Goal: Information Seeking & Learning: Learn about a topic

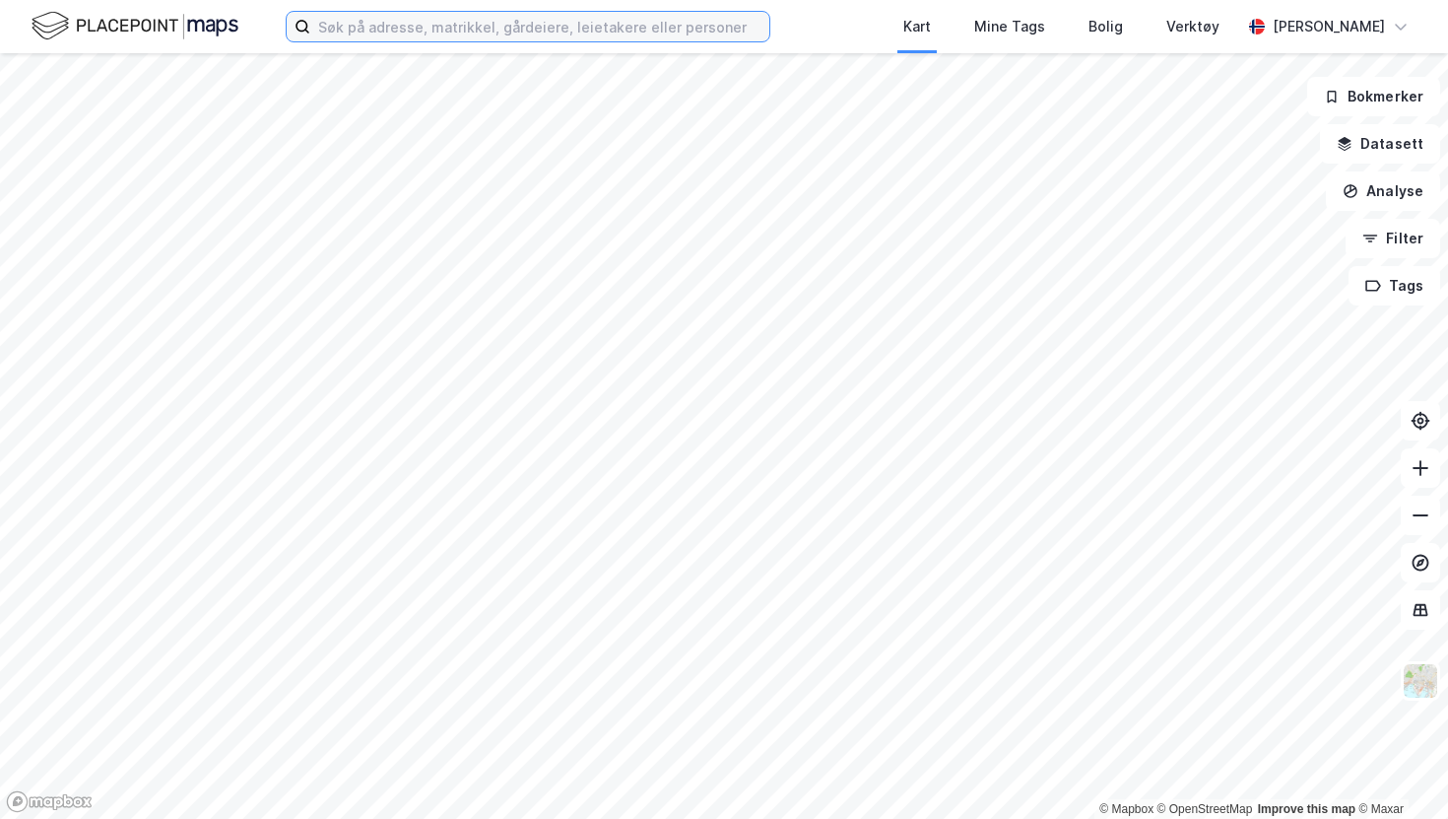
click at [455, 38] on input at bounding box center [539, 27] width 459 height 30
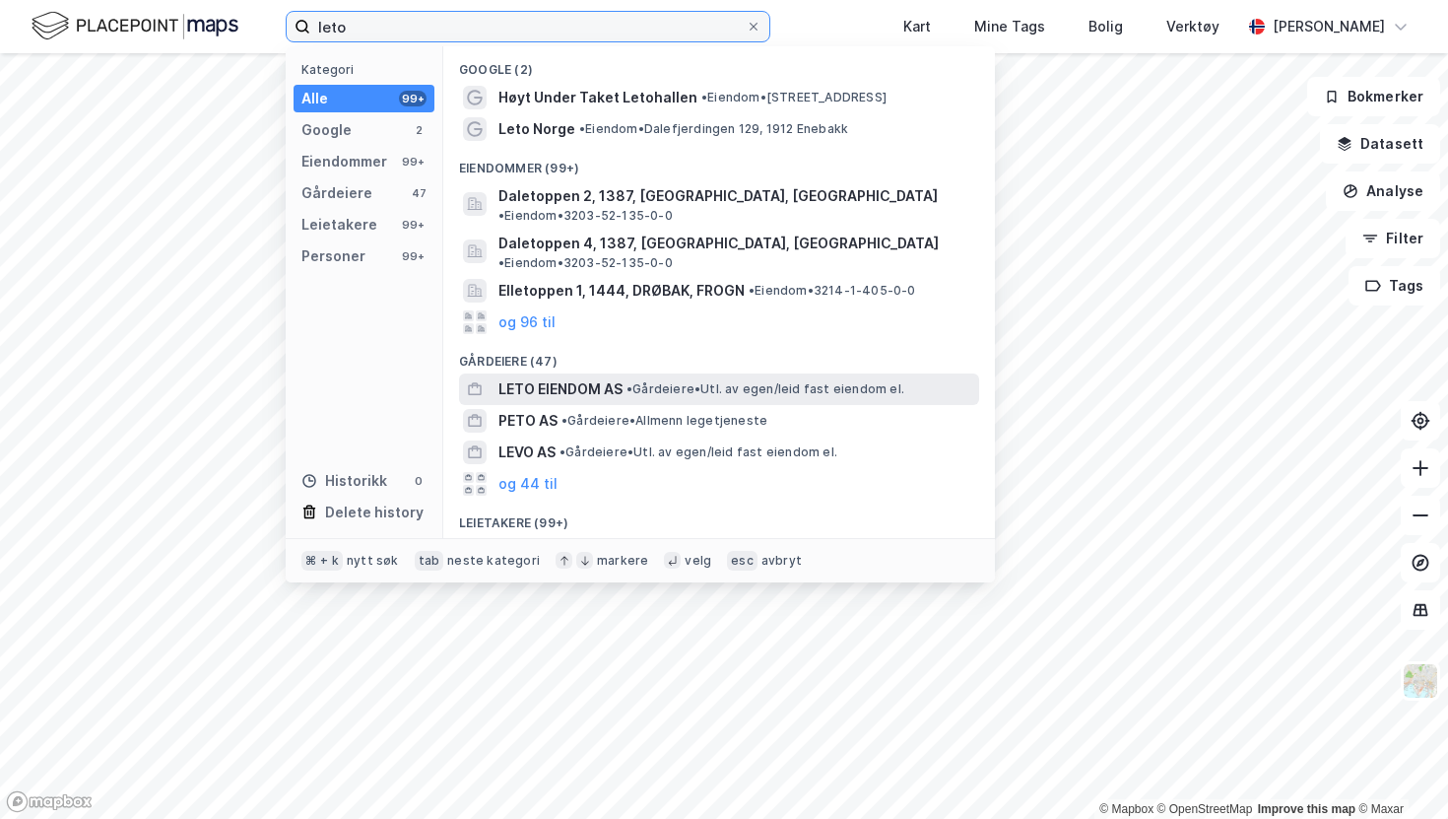
type input "leto"
click at [578, 377] on span "LETO EIENDOM AS" at bounding box center [560, 389] width 124 height 24
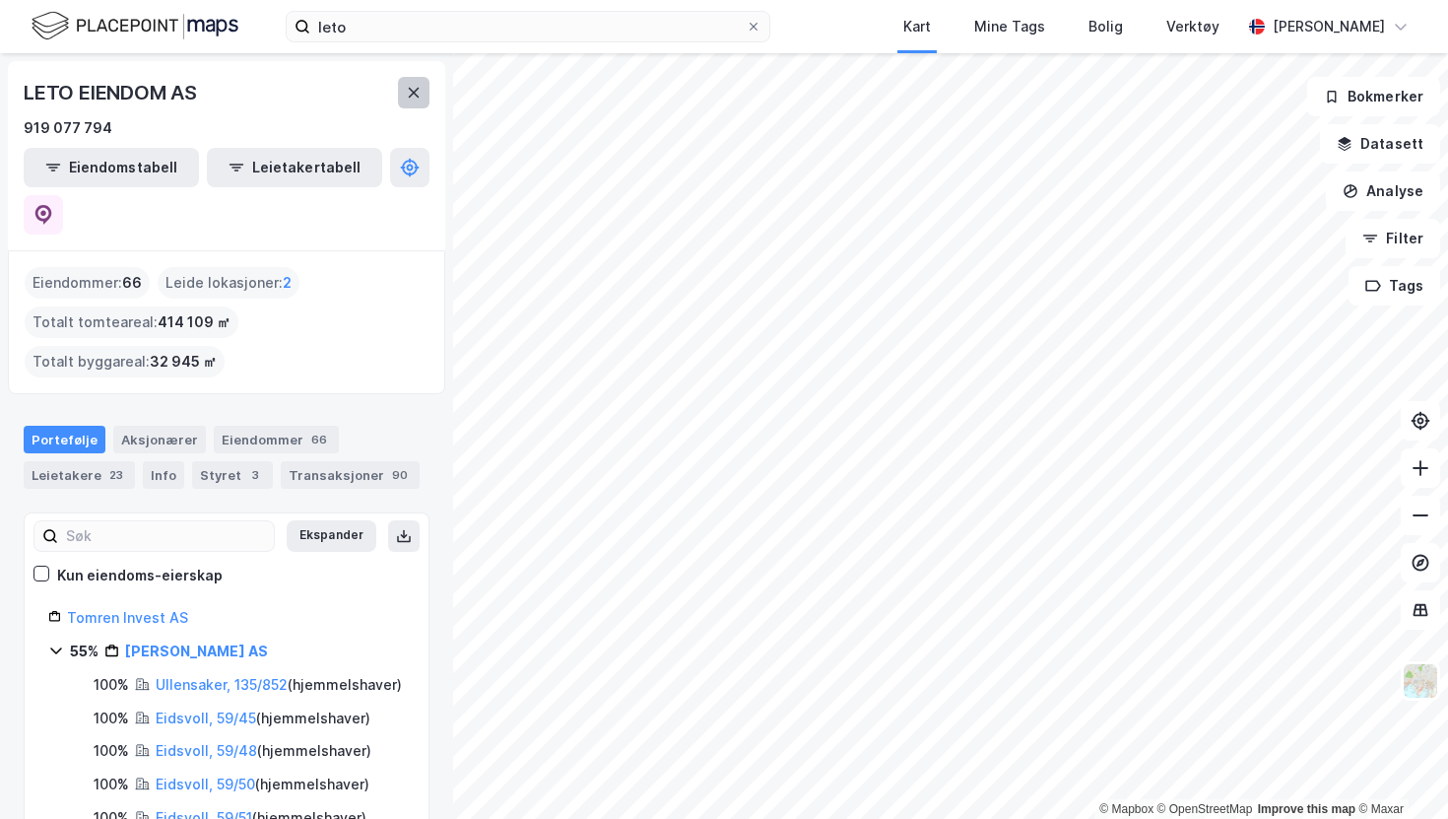
click at [409, 91] on icon at bounding box center [414, 93] width 16 height 16
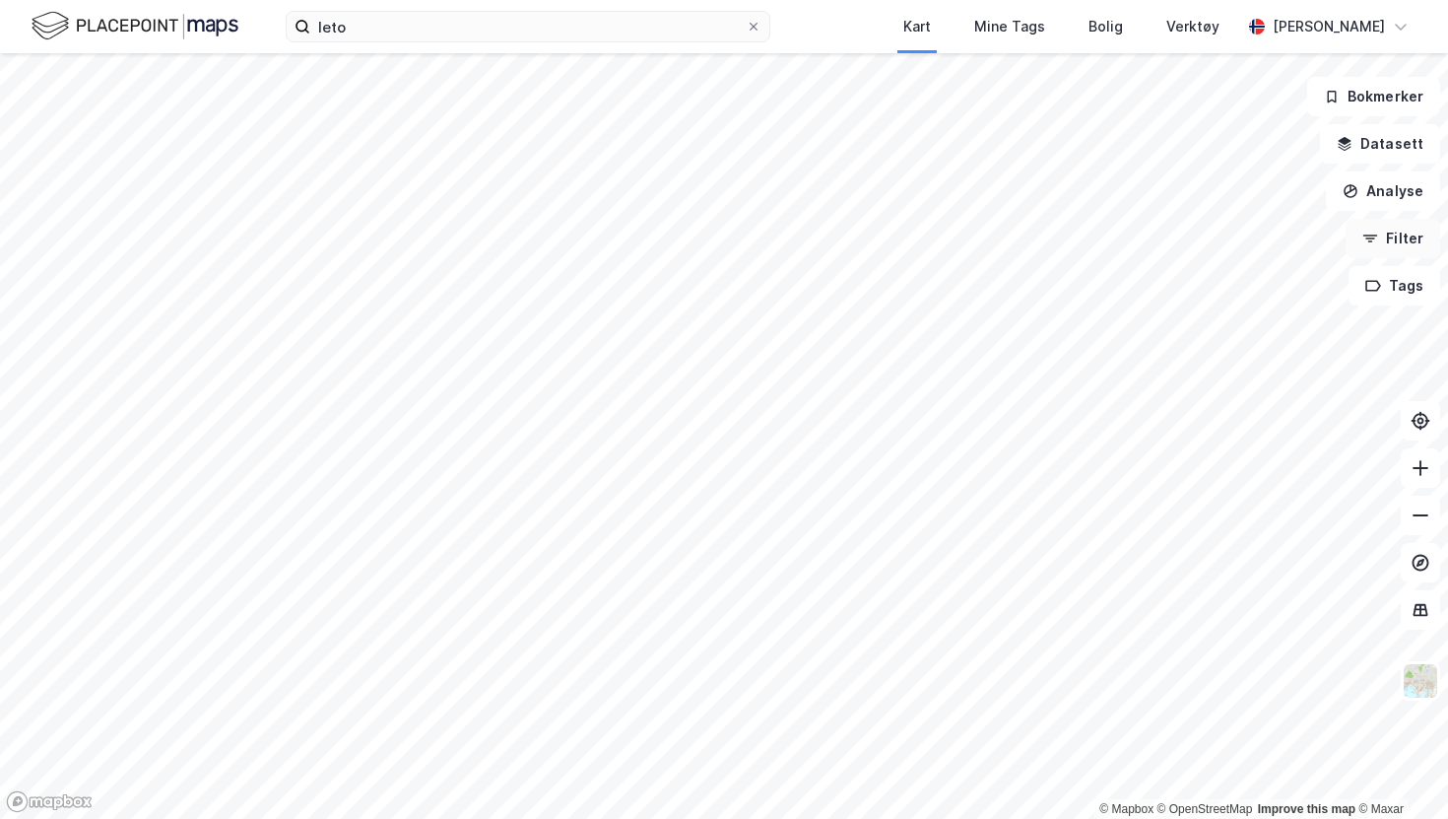
click at [1404, 235] on button "Filter" at bounding box center [1393, 238] width 95 height 39
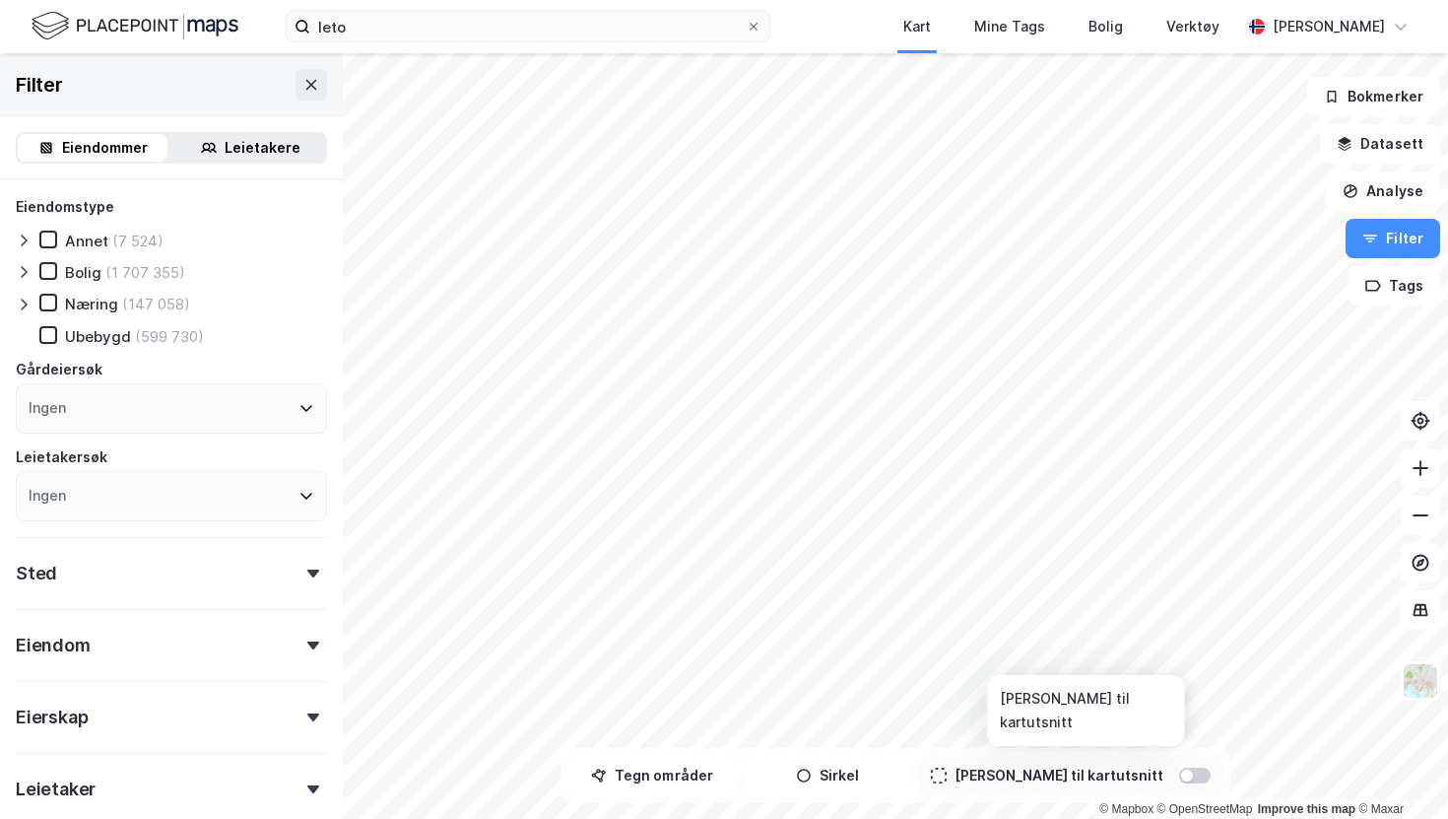
click at [1181, 779] on div at bounding box center [1187, 775] width 12 height 12
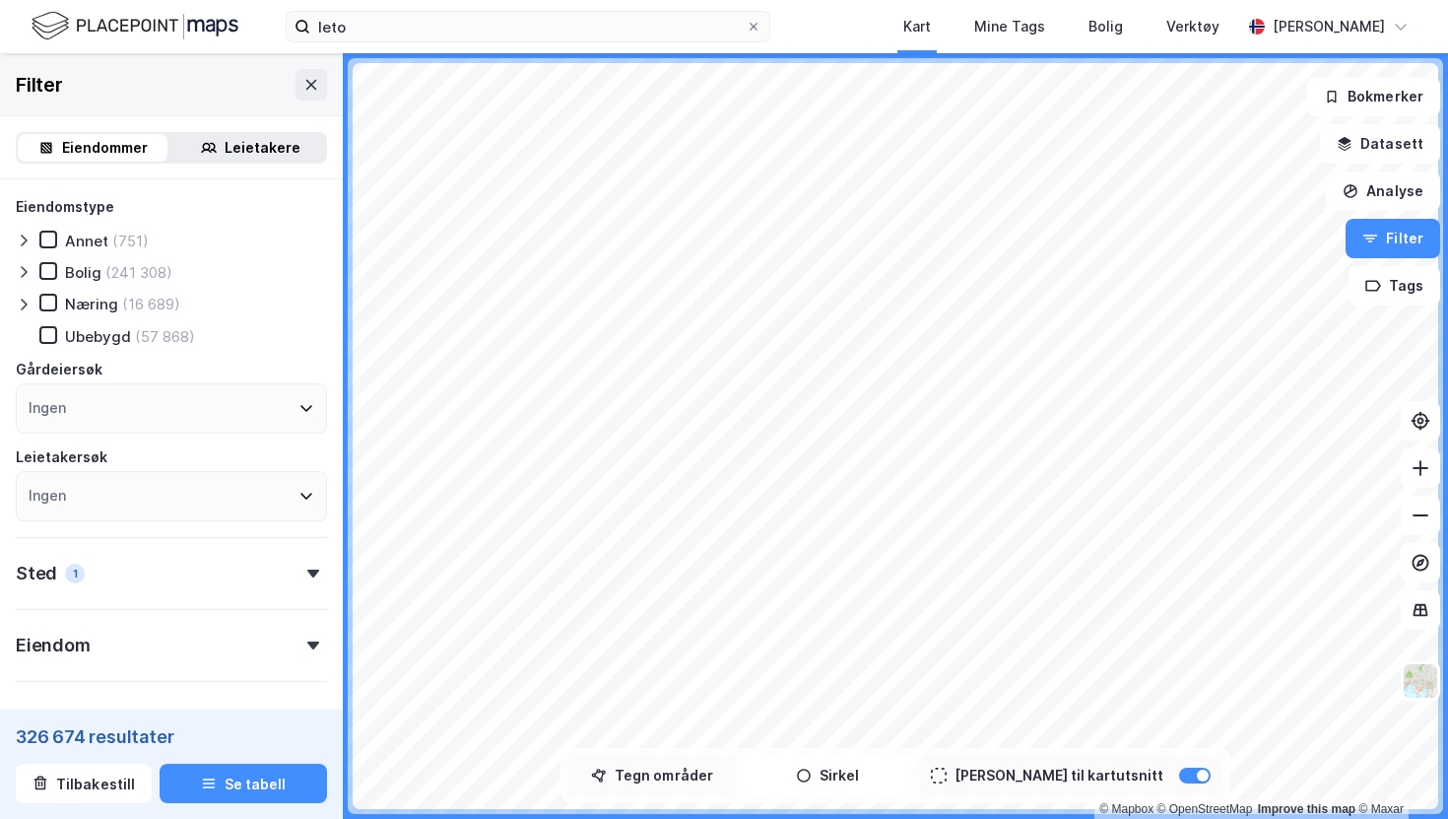
click at [734, 768] on button "Tegn områder" at bounding box center [651, 775] width 167 height 39
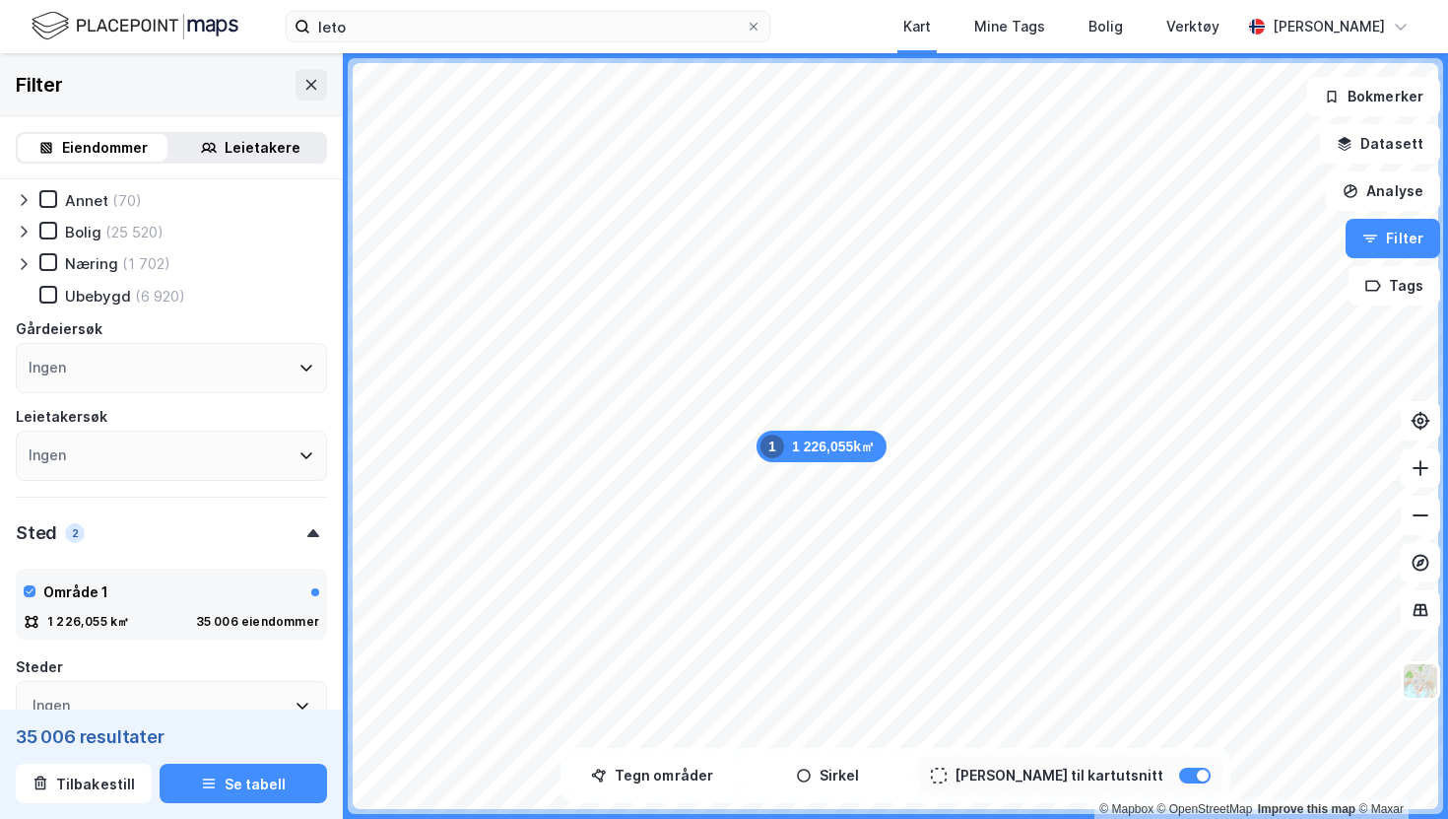
scroll to position [52, 0]
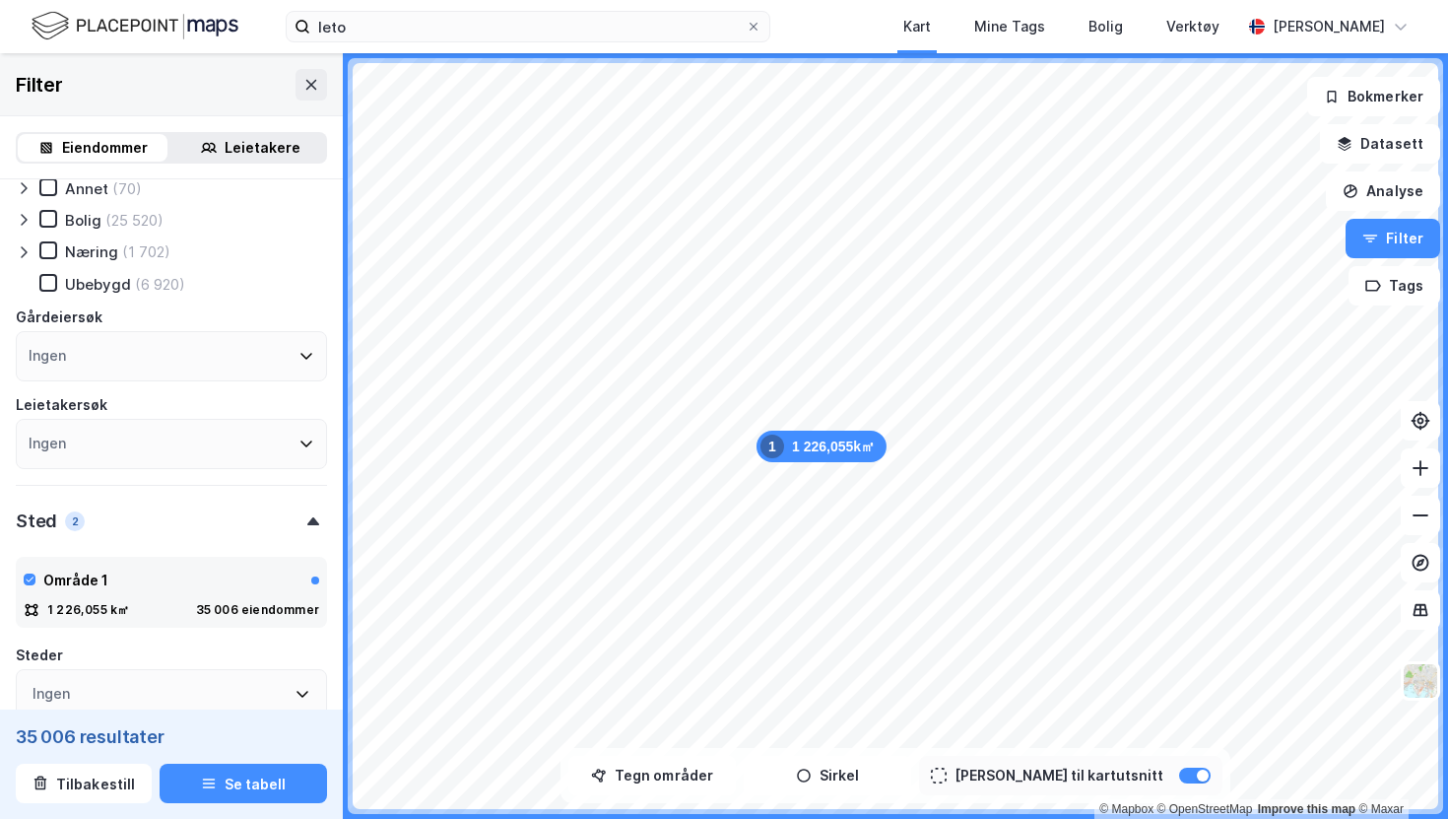
click at [225, 153] on div "Leietakere" at bounding box center [250, 148] width 150 height 28
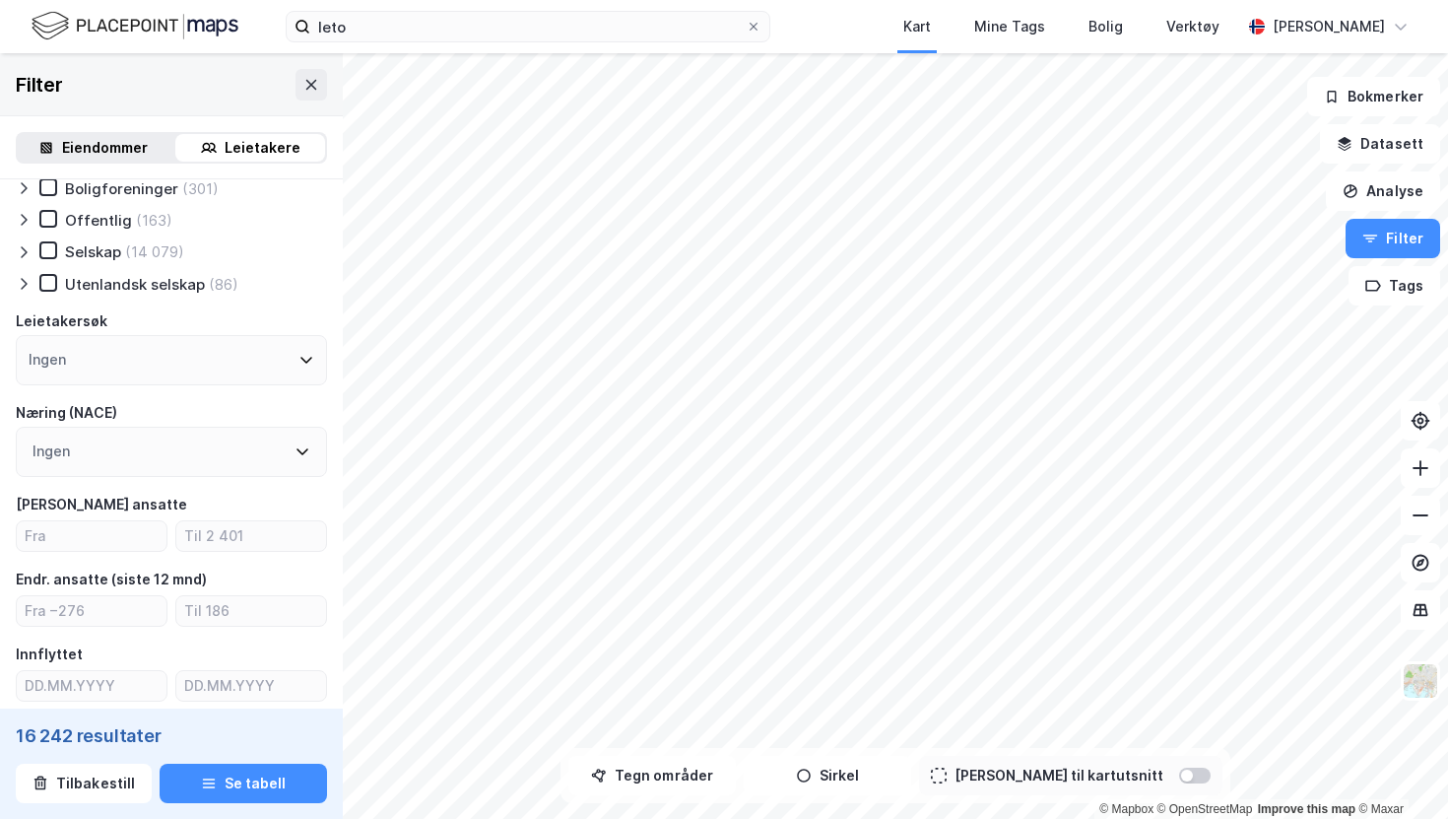
click at [99, 457] on div "Ingen" at bounding box center [171, 452] width 311 height 50
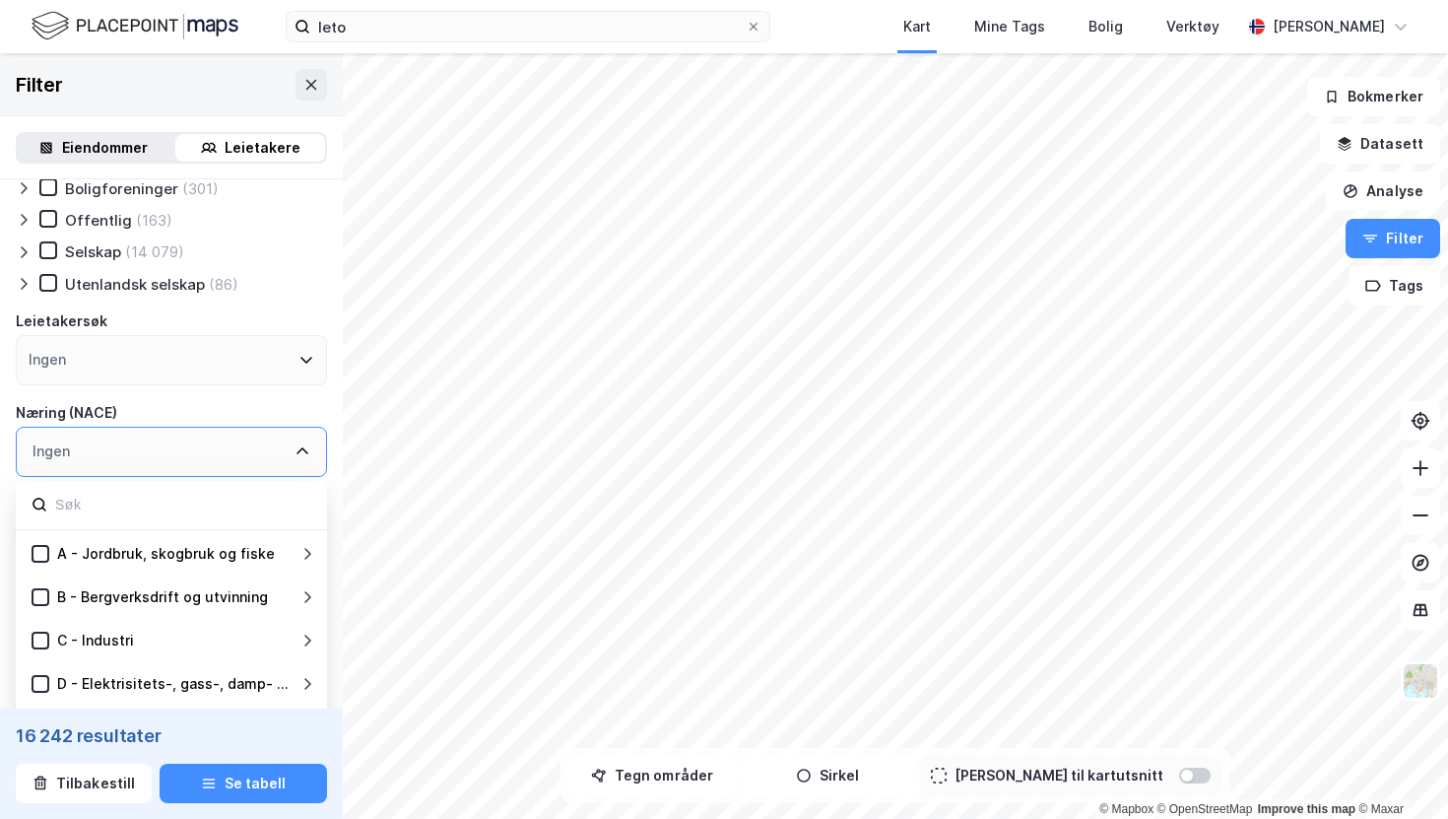
click at [109, 499] on input at bounding box center [182, 505] width 258 height 27
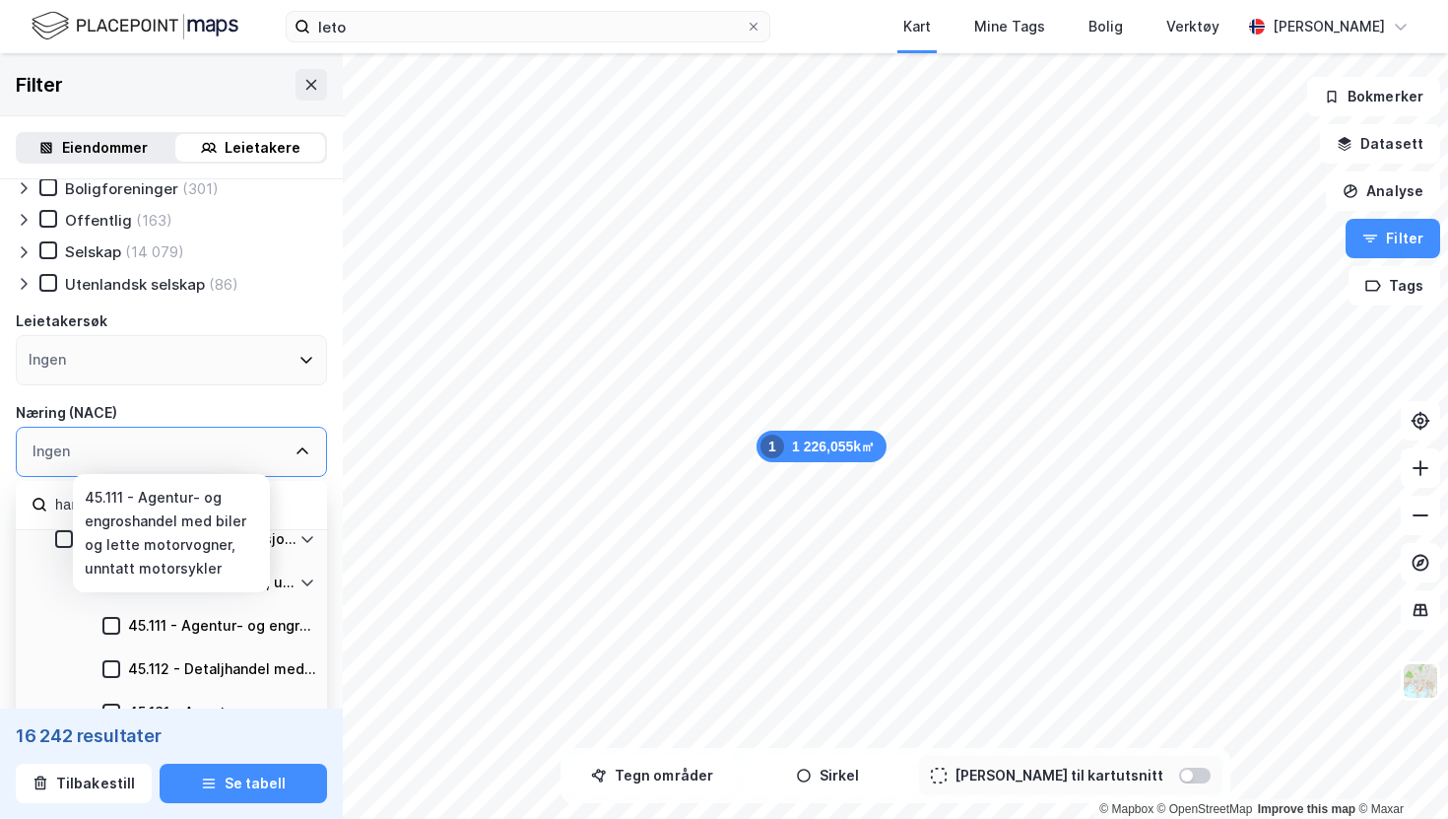
scroll to position [320, 0]
type input "handel"
click at [114, 625] on icon at bounding box center [111, 624] width 14 height 14
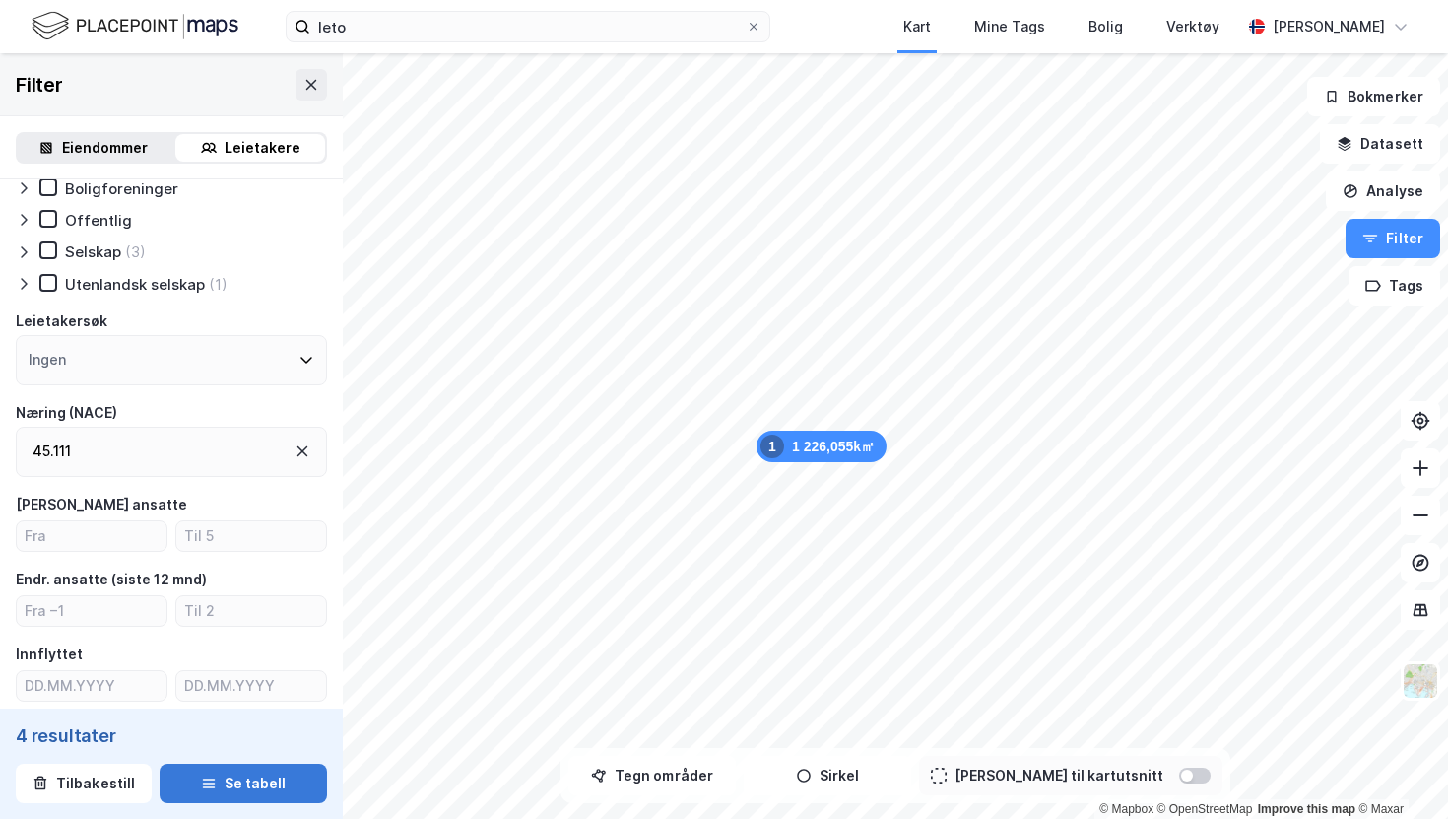
click at [236, 777] on button "Se tabell" at bounding box center [243, 783] width 167 height 39
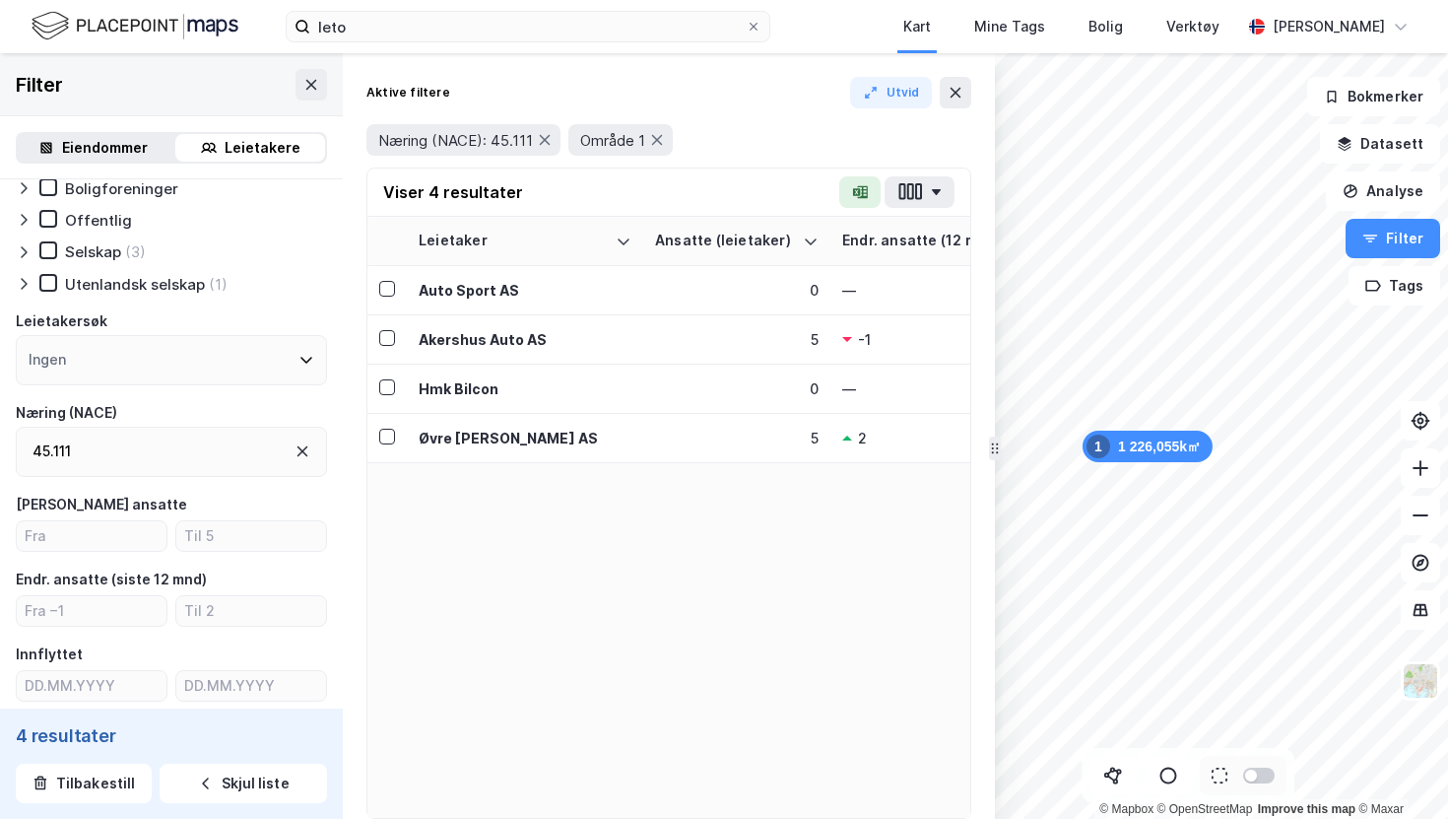
click at [302, 451] on icon at bounding box center [303, 451] width 11 height 11
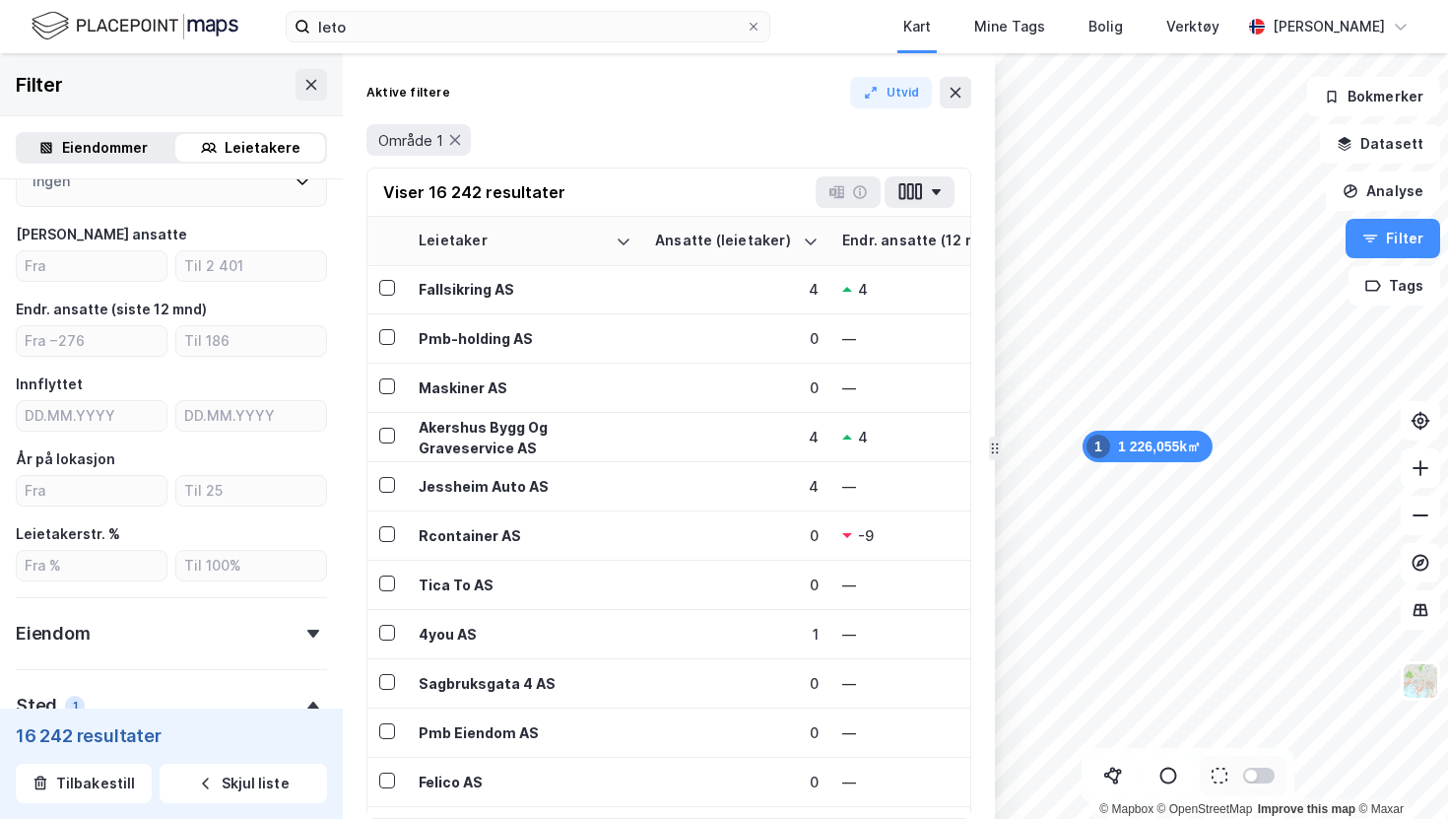
scroll to position [318, 0]
click at [100, 491] on input "number" at bounding box center [92, 495] width 150 height 30
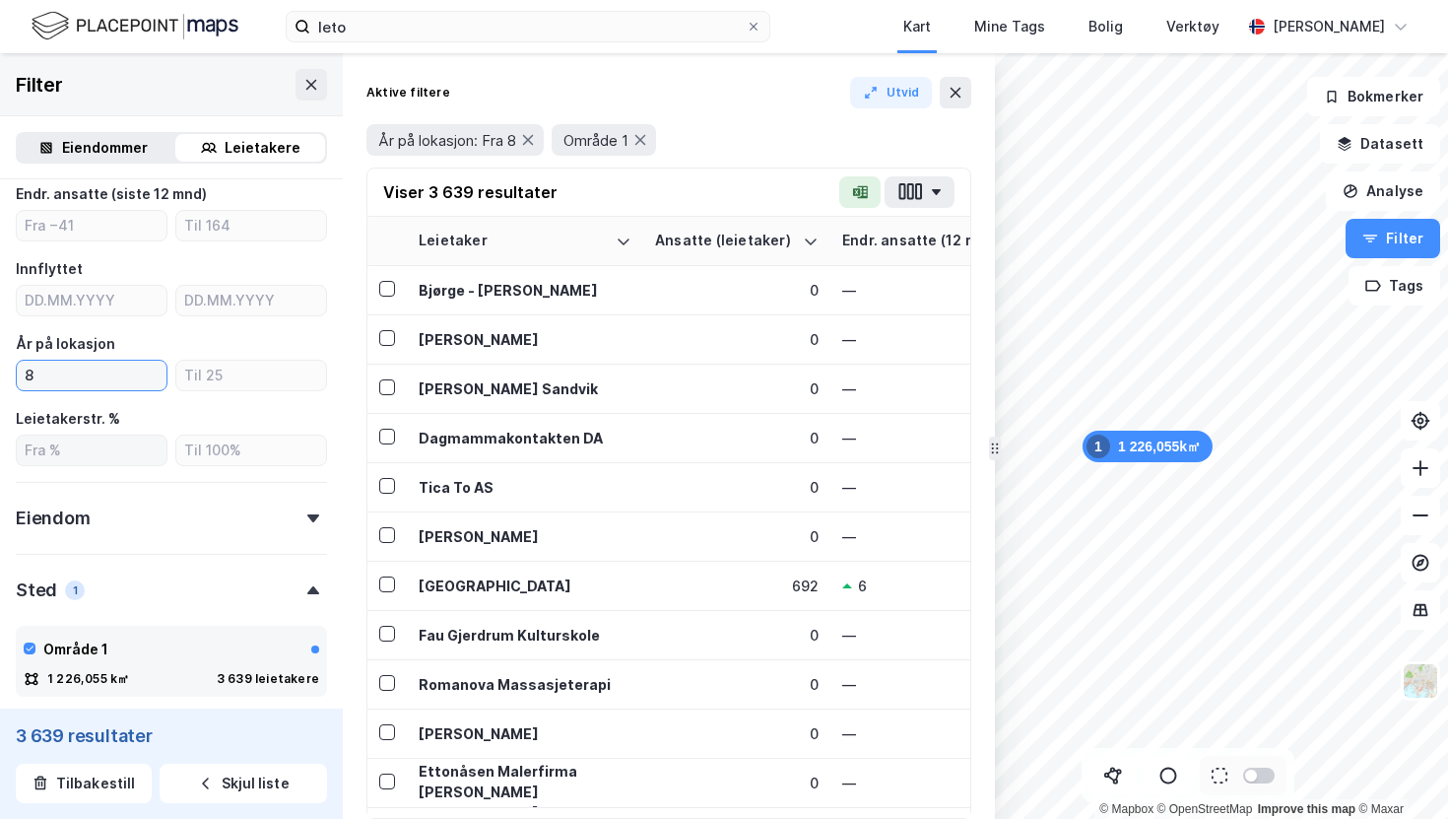
scroll to position [448, 0]
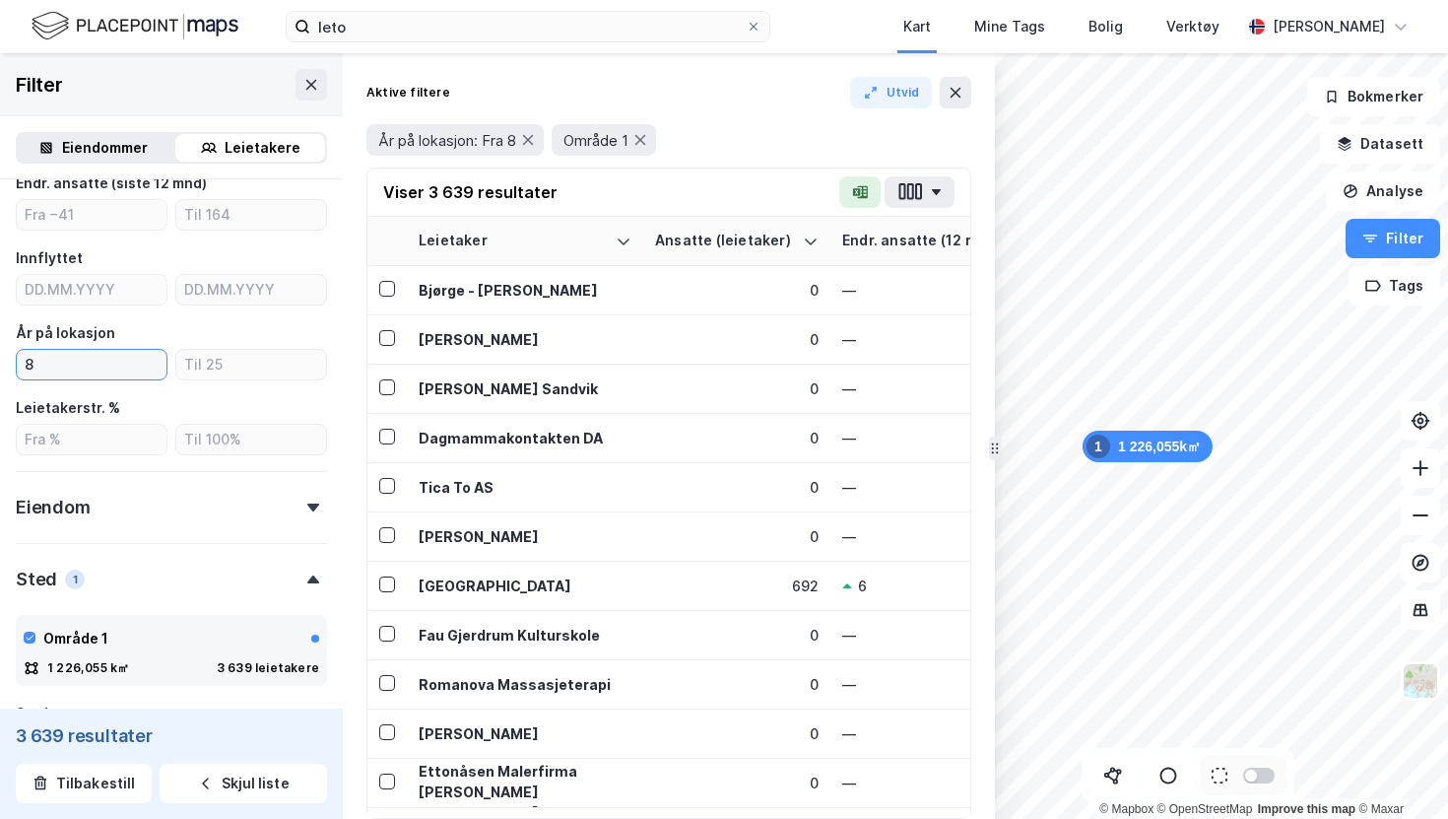
type input "8"
click at [285, 503] on div "Eiendom" at bounding box center [171, 499] width 311 height 56
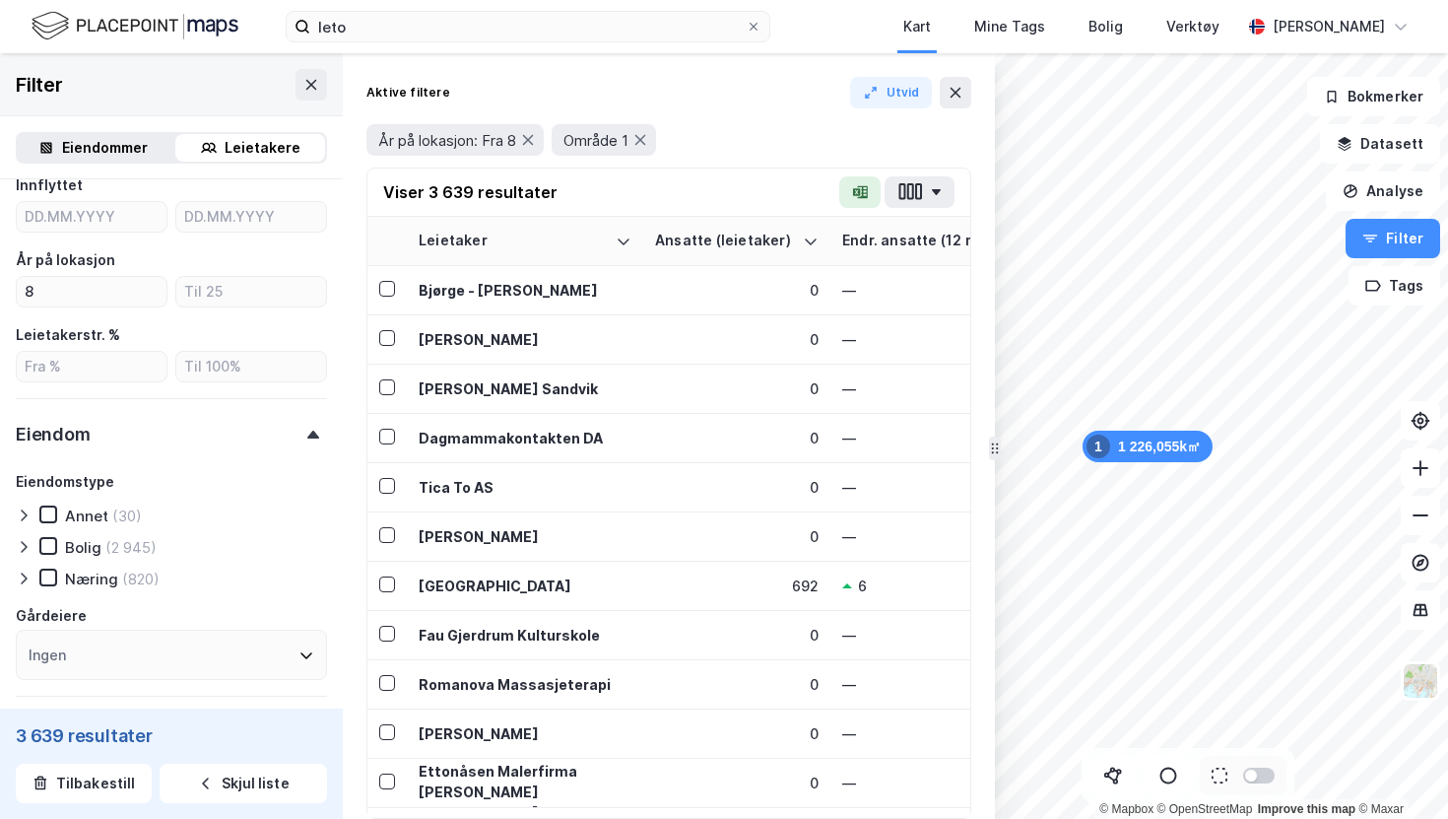
scroll to position [527, 0]
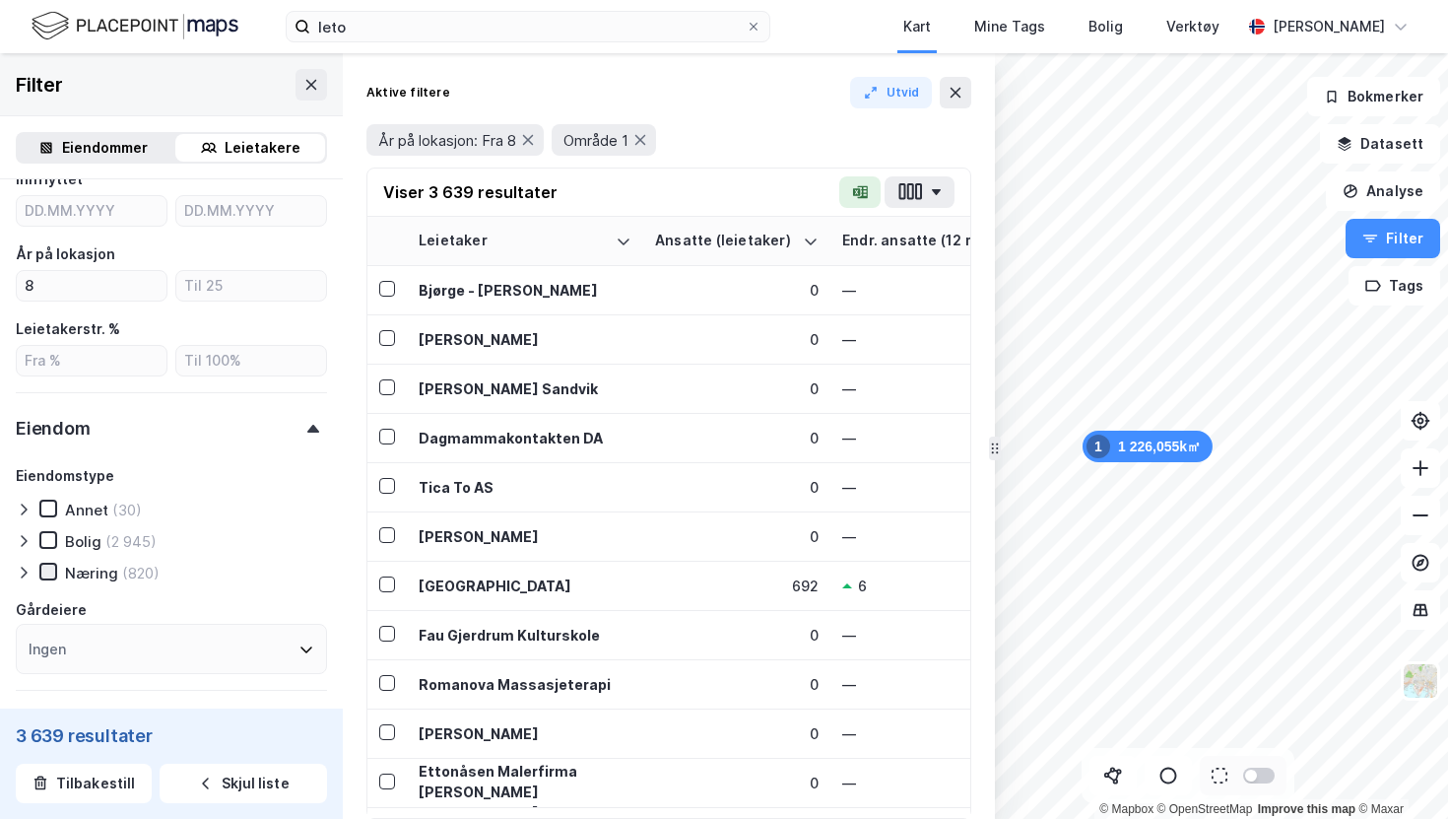
click at [53, 567] on icon at bounding box center [48, 572] width 14 height 14
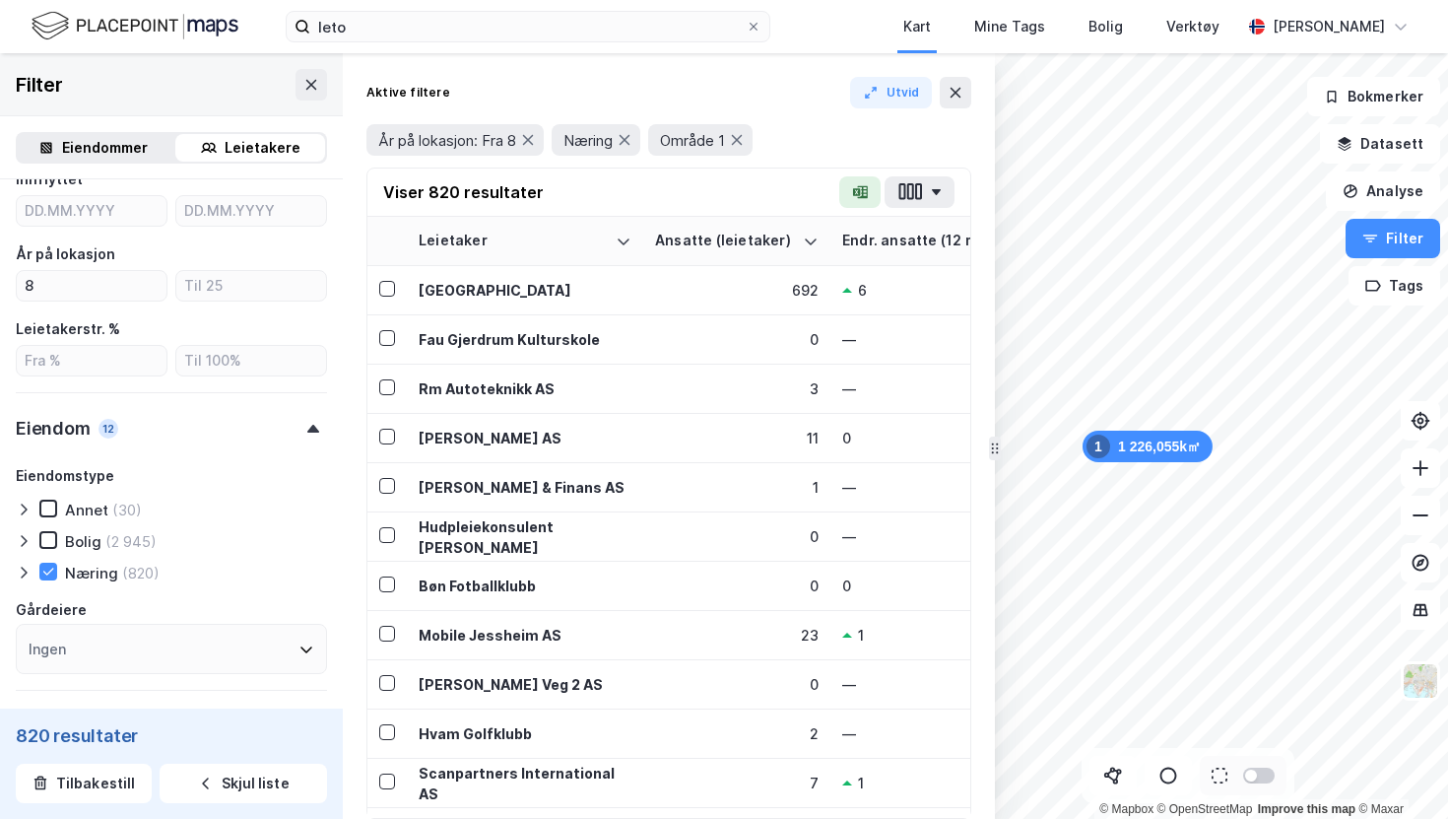
click at [319, 432] on div at bounding box center [313, 429] width 28 height 8
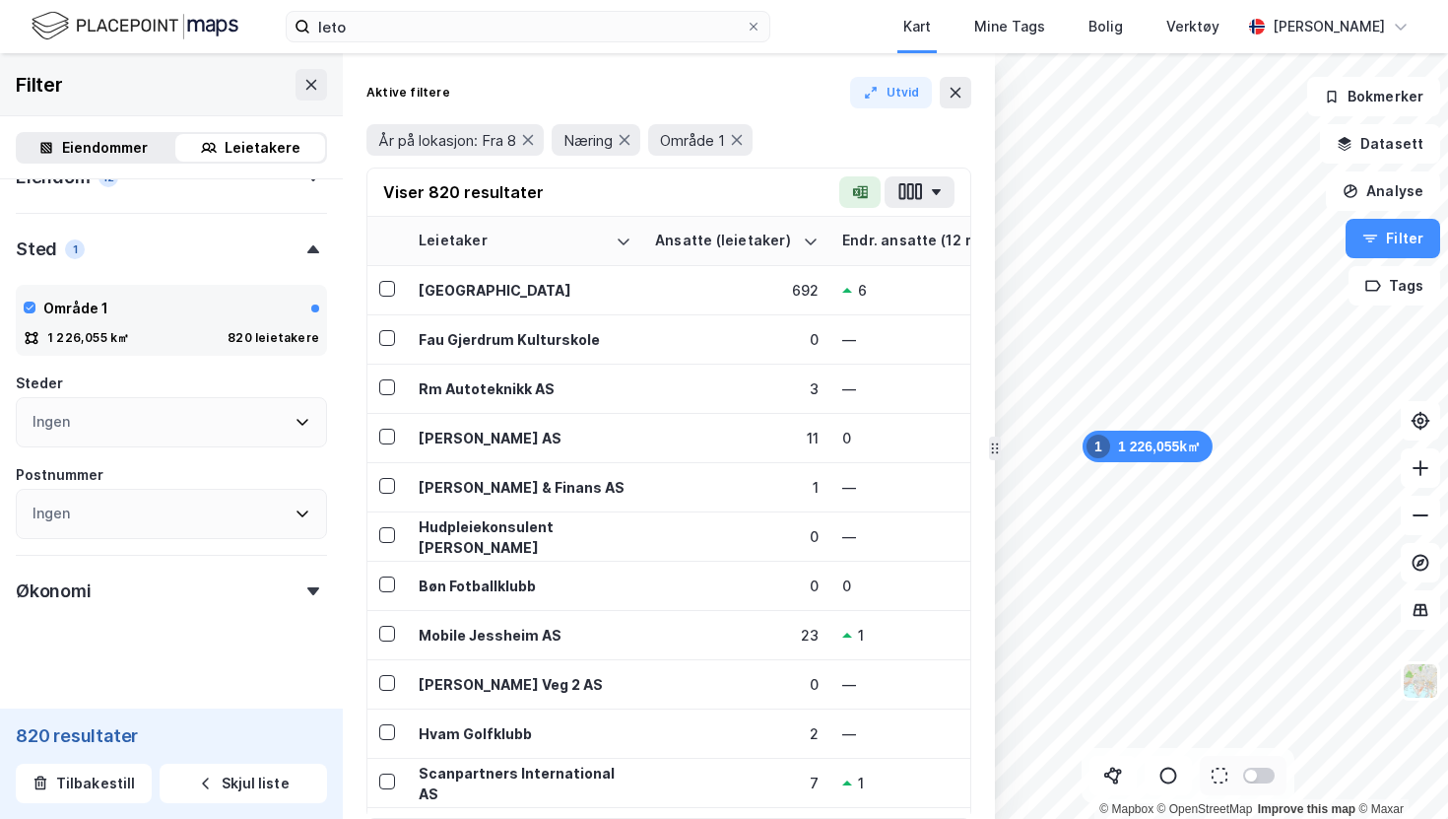
scroll to position [794, 0]
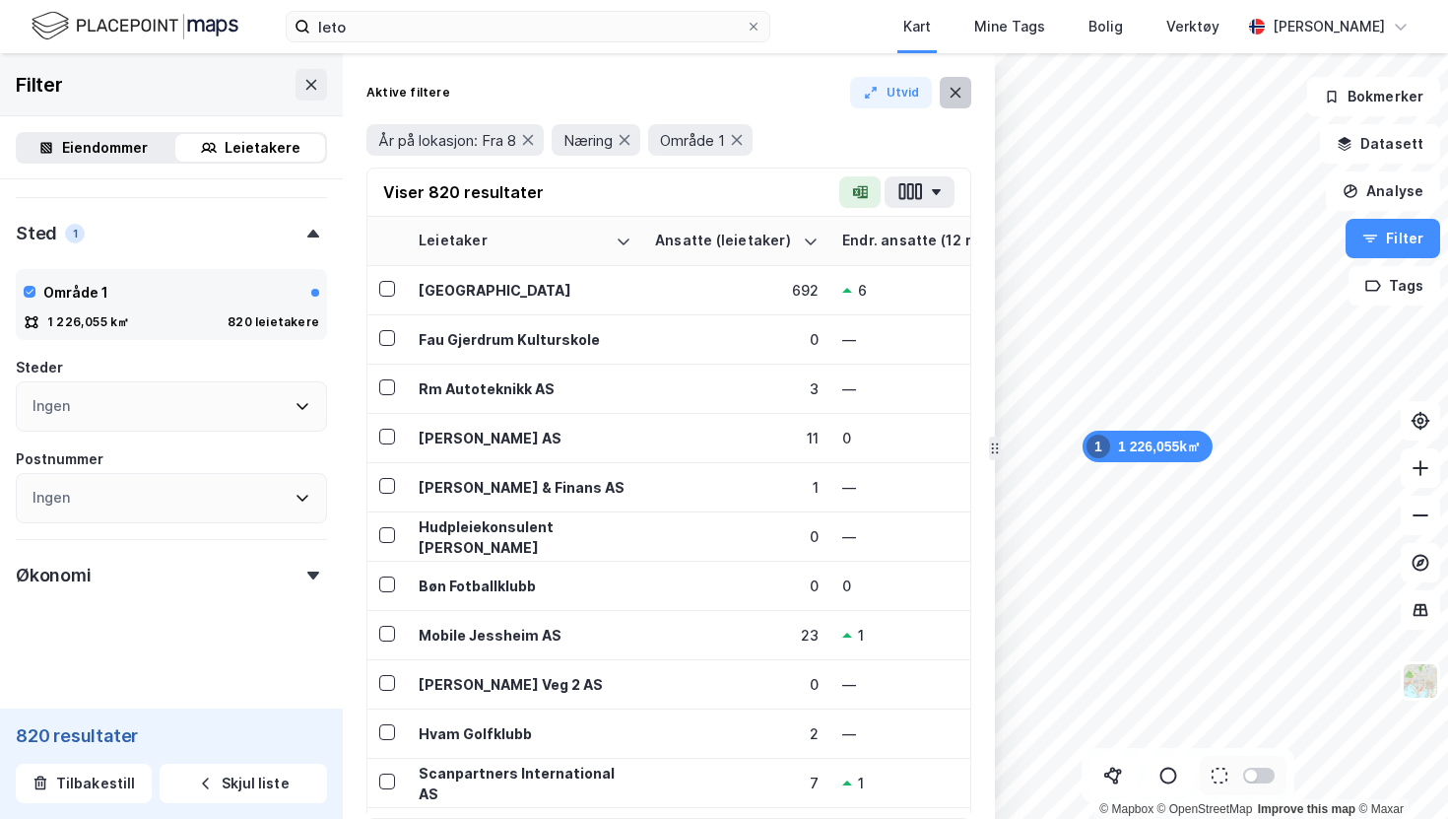
click at [957, 94] on icon at bounding box center [956, 93] width 11 height 10
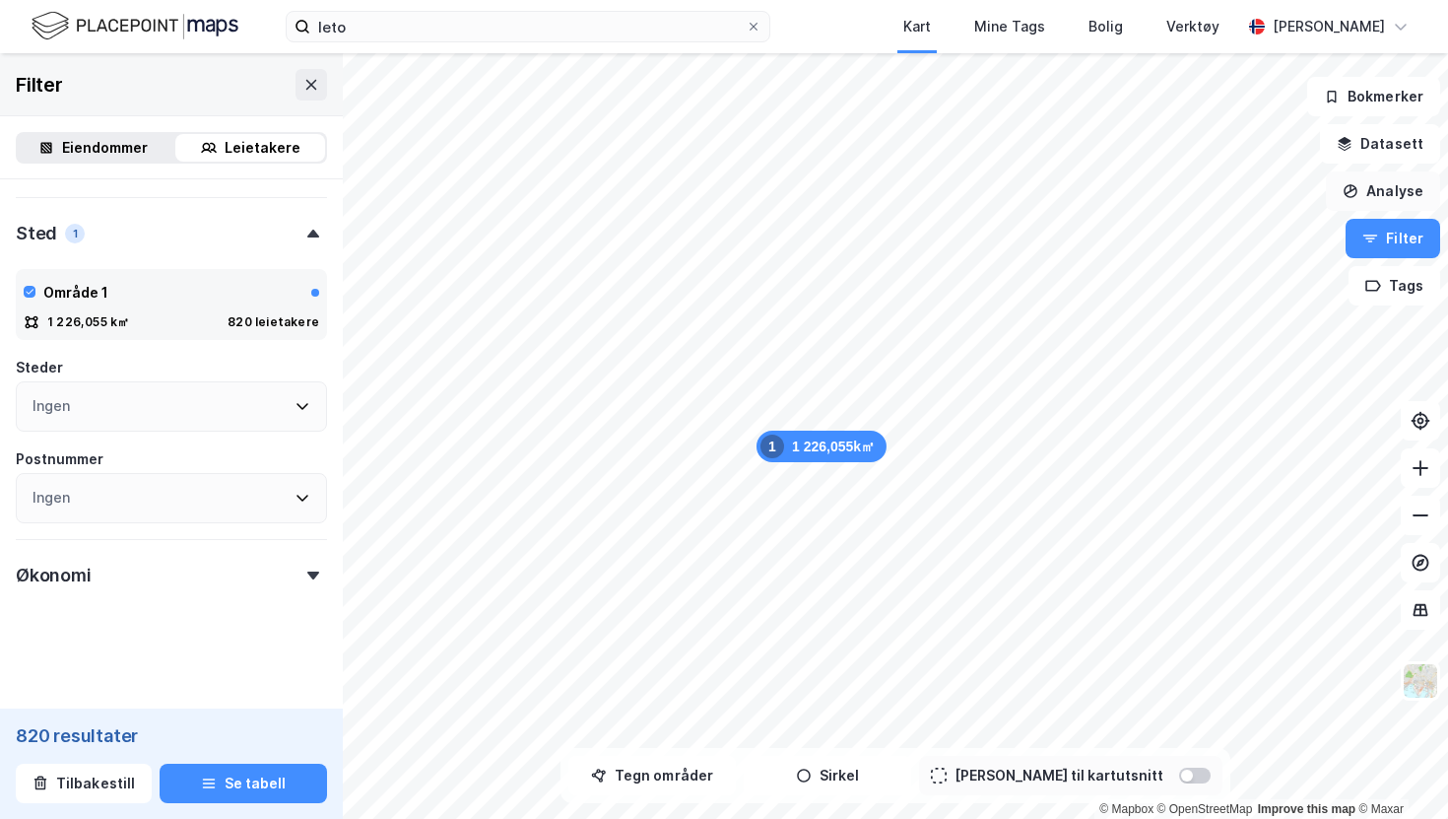
click at [1365, 189] on button "Analyse" at bounding box center [1383, 190] width 114 height 39
click at [1377, 189] on button "Analyse" at bounding box center [1383, 190] width 114 height 39
click at [1376, 143] on button "Datasett" at bounding box center [1380, 143] width 120 height 39
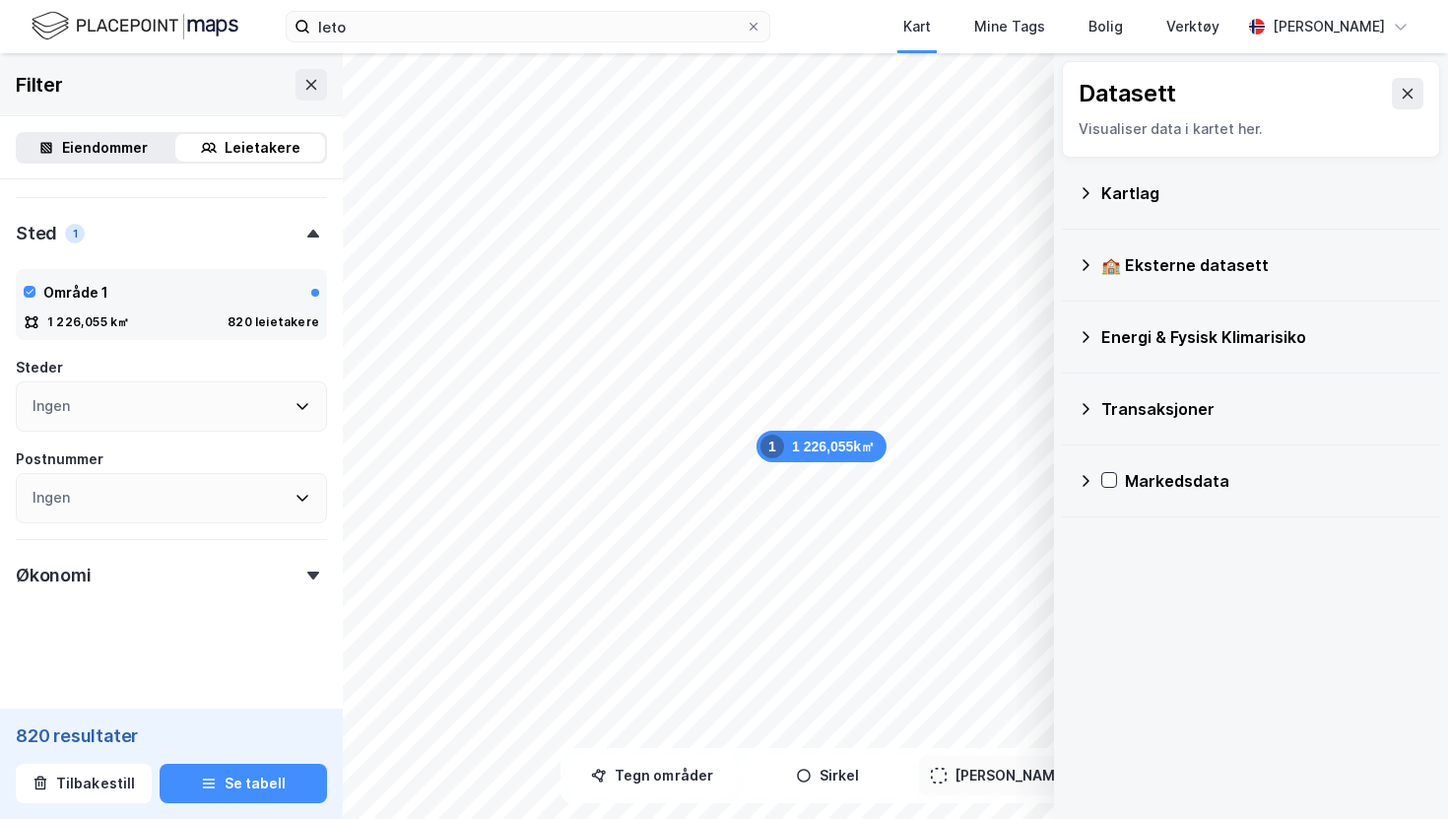
click at [1090, 201] on div "Kartlag" at bounding box center [1251, 192] width 347 height 47
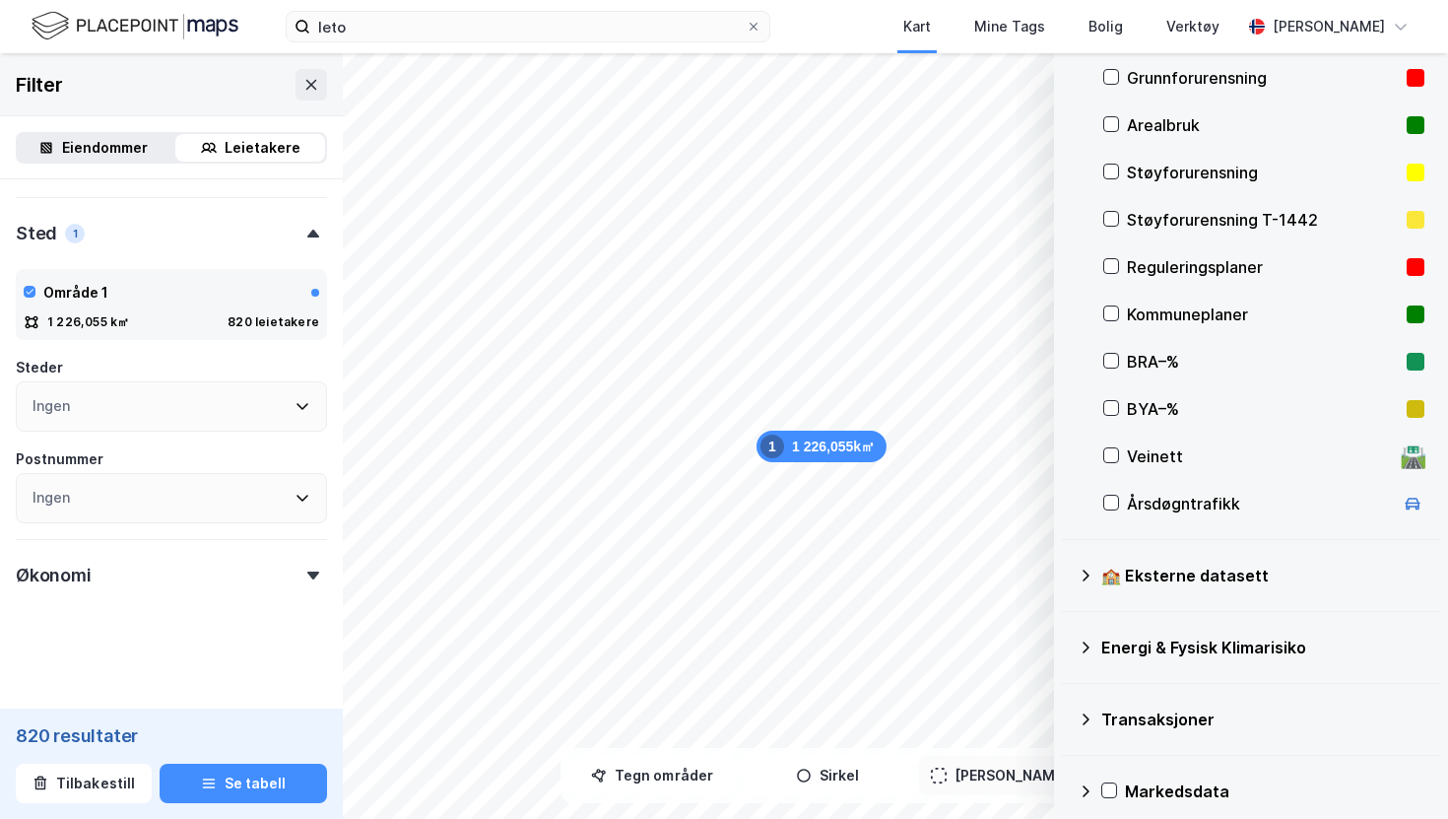
scroll to position [254, 0]
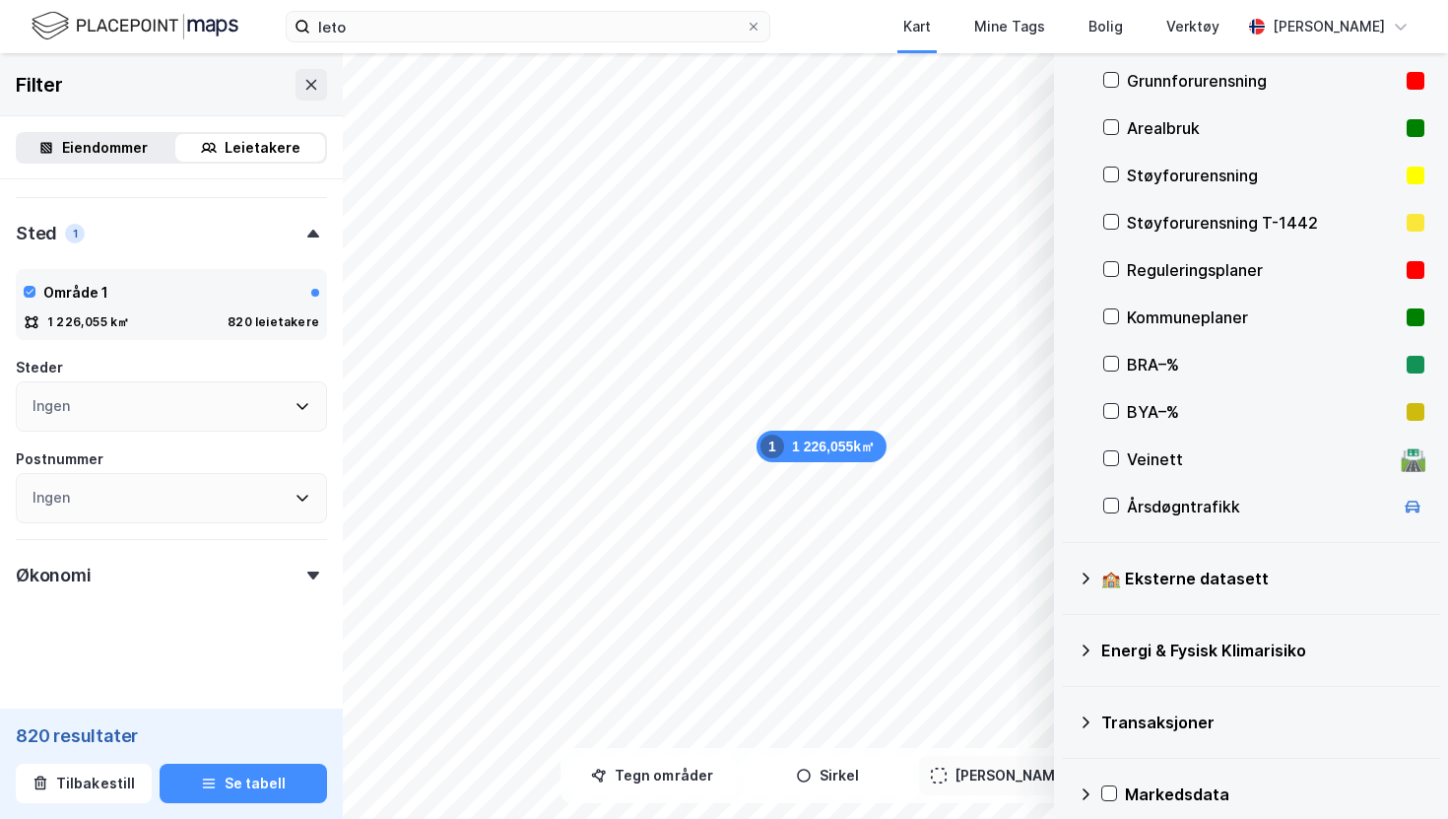
click at [1088, 731] on div "Transaksjoner" at bounding box center [1251, 721] width 347 height 47
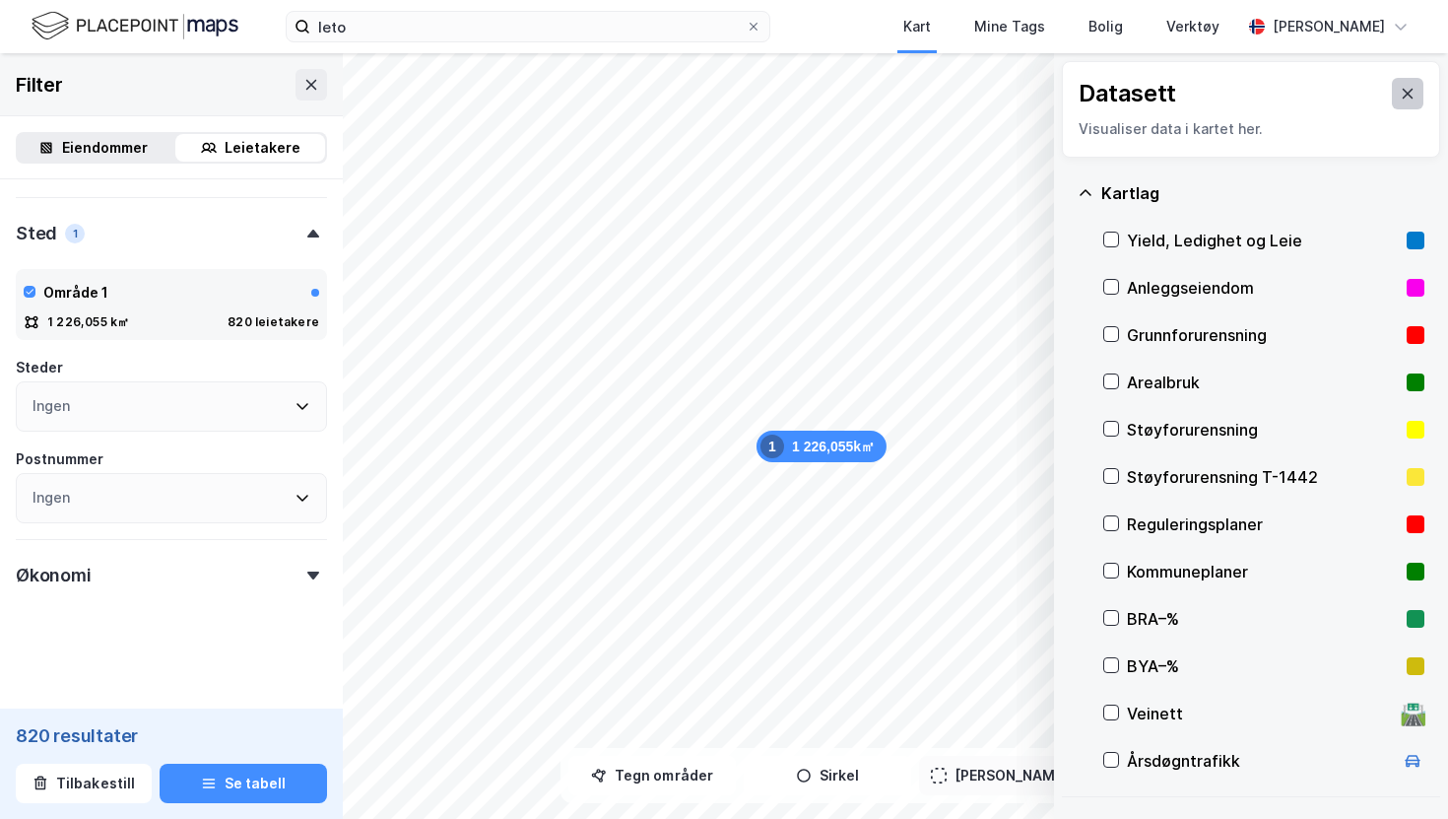
click at [1400, 95] on icon at bounding box center [1408, 94] width 16 height 16
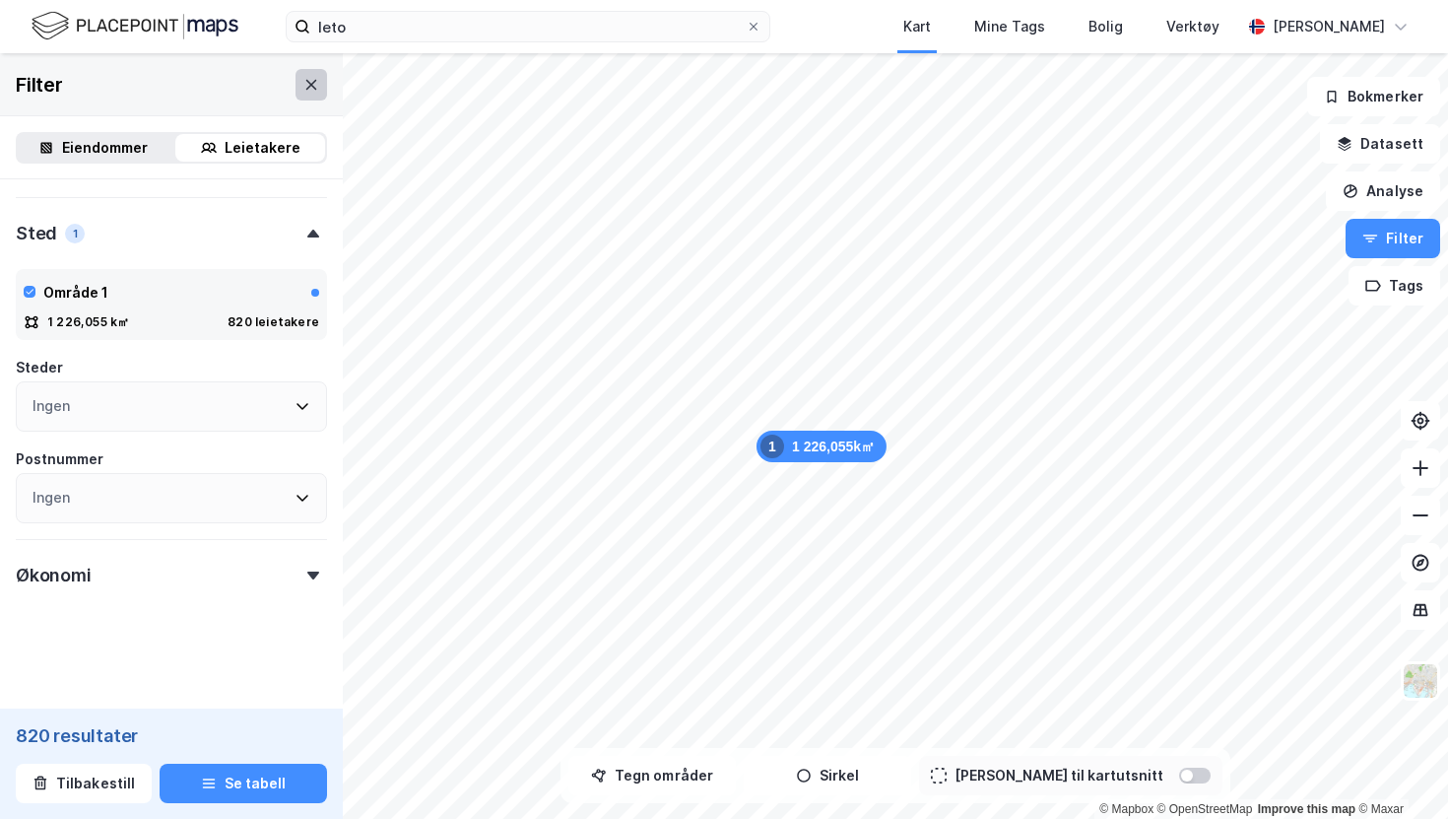
click at [312, 94] on button at bounding box center [312, 85] width 32 height 32
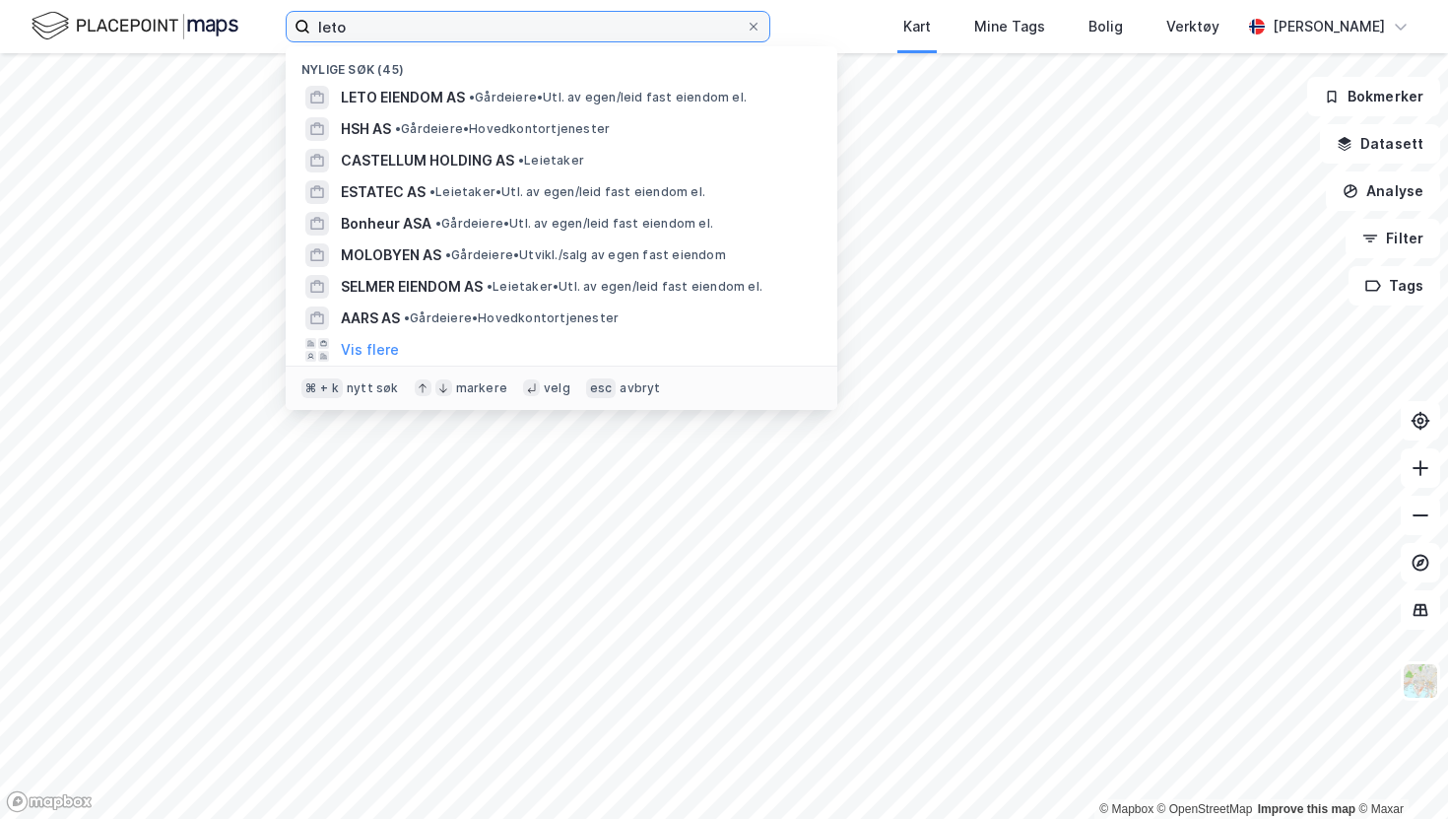
click at [376, 38] on input "leto" at bounding box center [527, 27] width 435 height 30
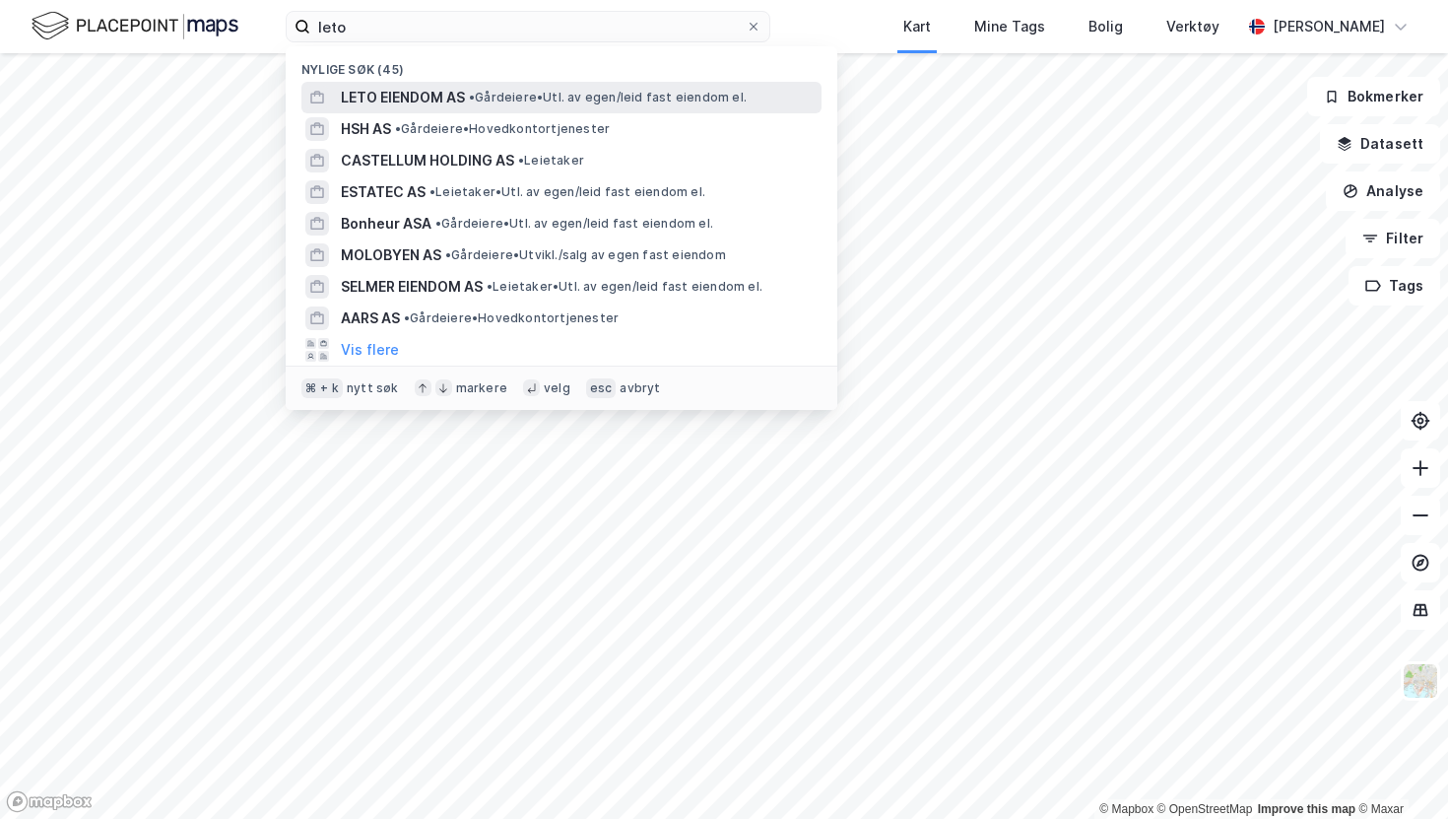
click at [412, 106] on span "LETO EIENDOM AS" at bounding box center [403, 98] width 124 height 24
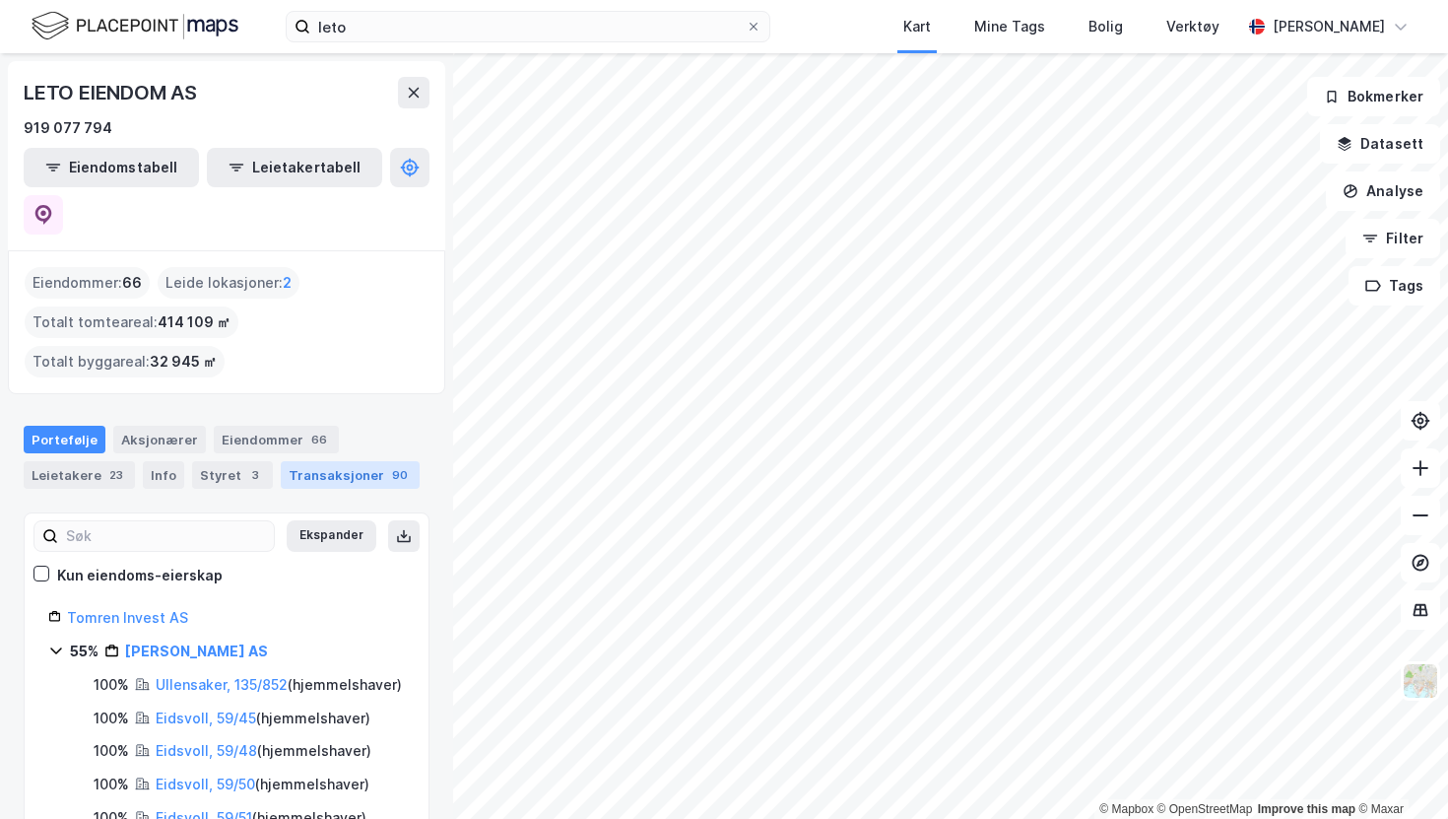
click at [315, 461] on div "Transaksjoner 90" at bounding box center [350, 475] width 139 height 28
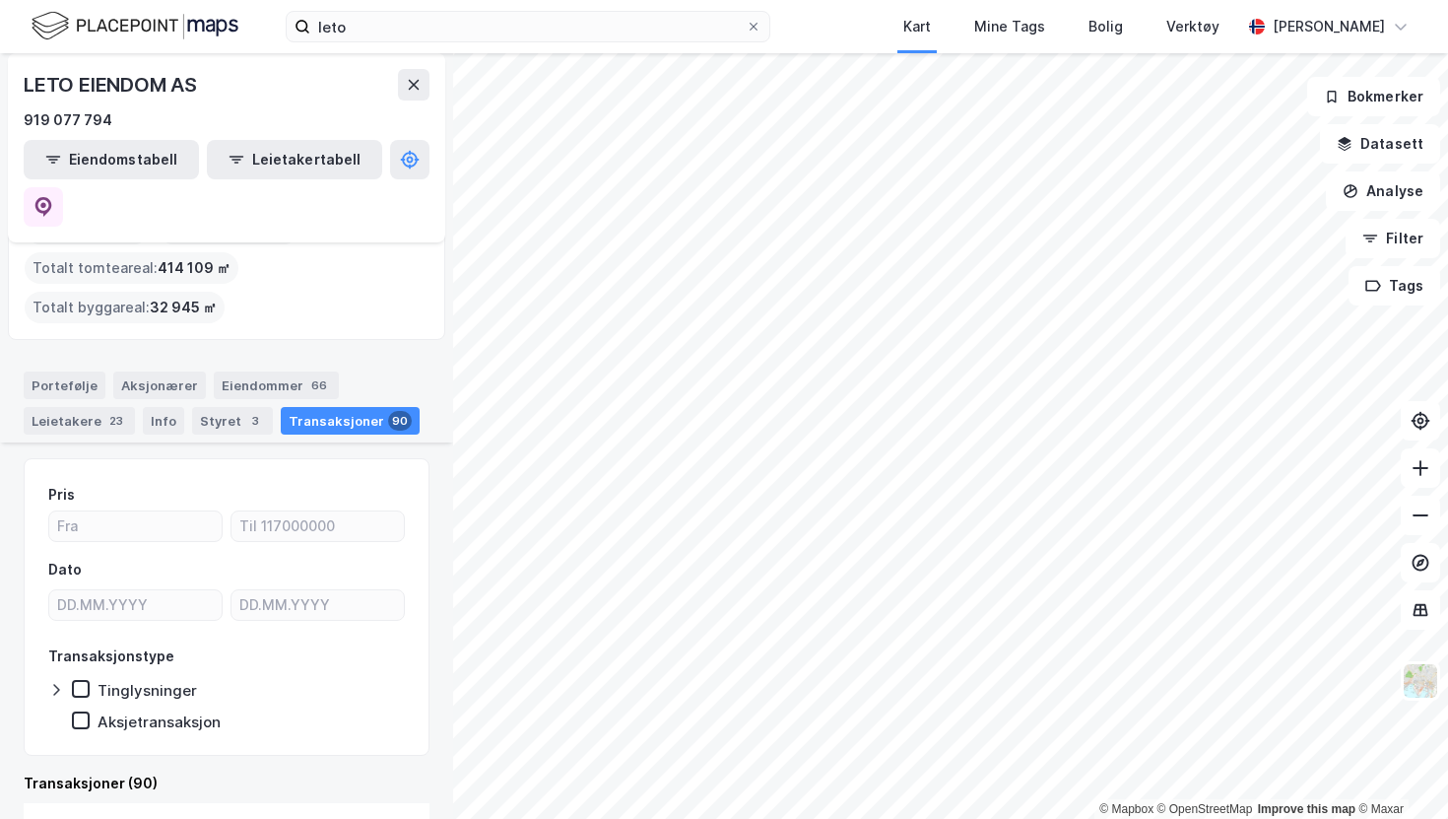
scroll to position [38, 0]
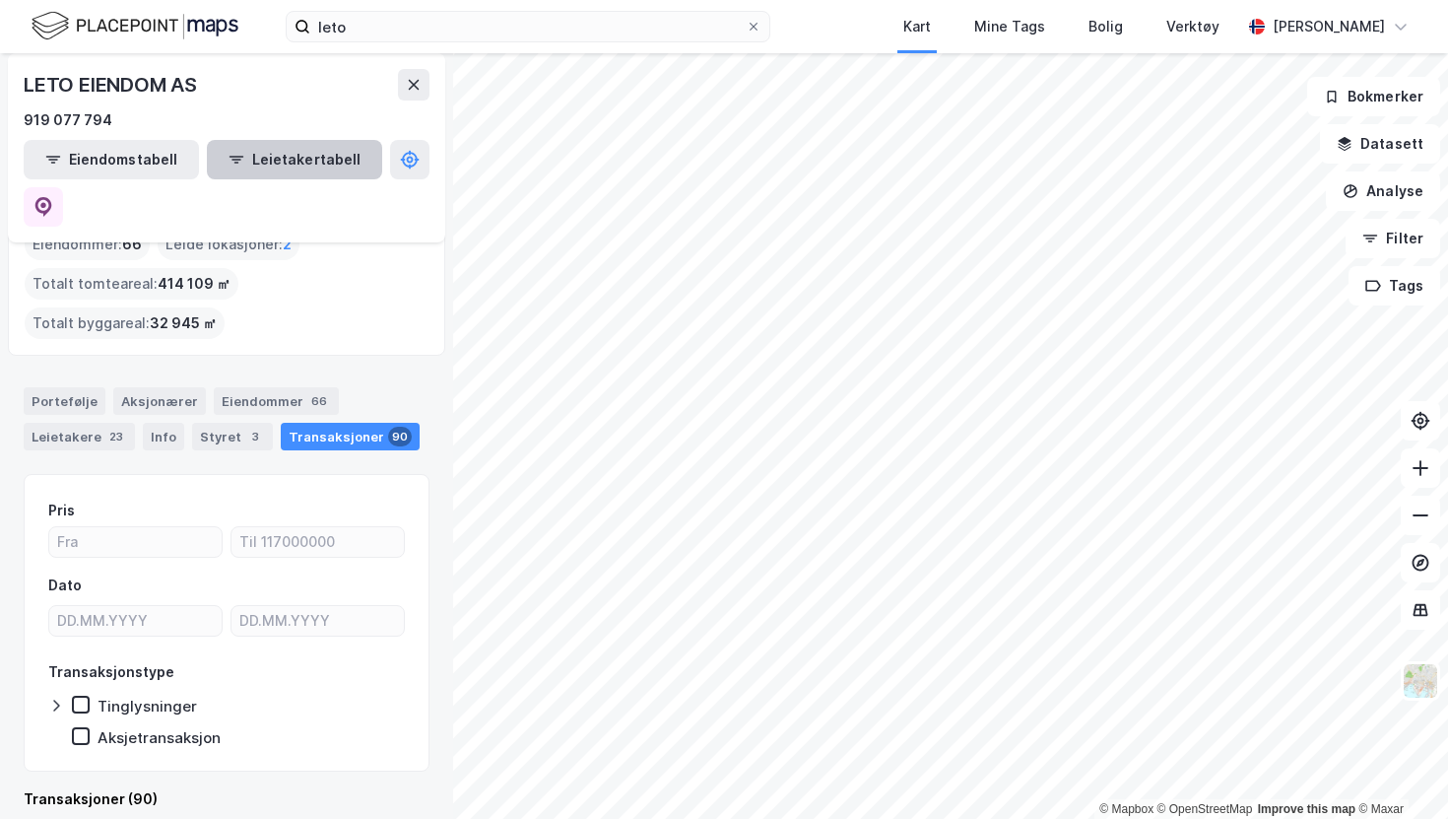
click at [277, 150] on button "Leietakertabell" at bounding box center [294, 159] width 175 height 39
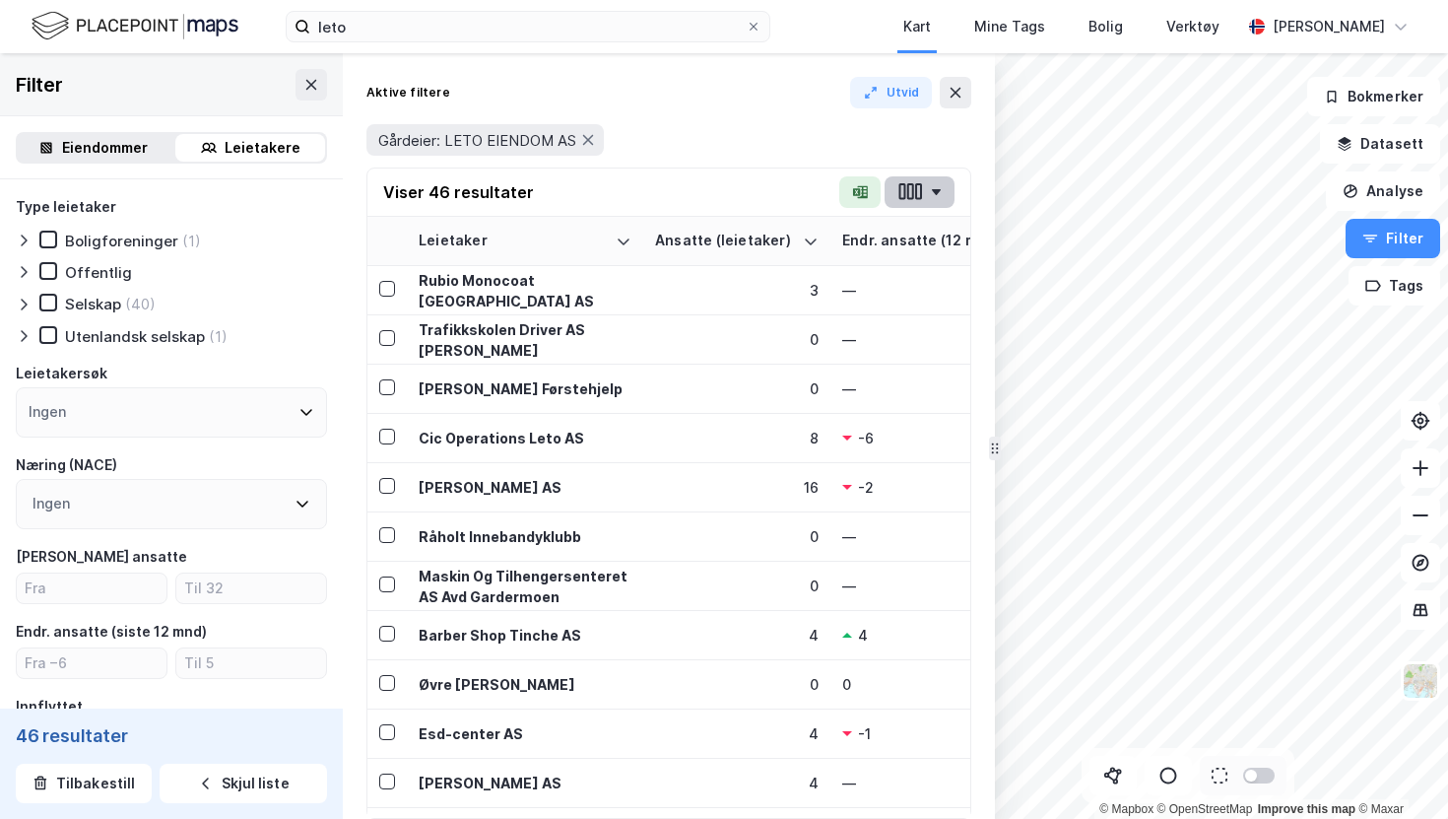
click at [913, 183] on icon "button" at bounding box center [910, 191] width 26 height 21
click at [913, 196] on icon "button" at bounding box center [910, 191] width 7 height 17
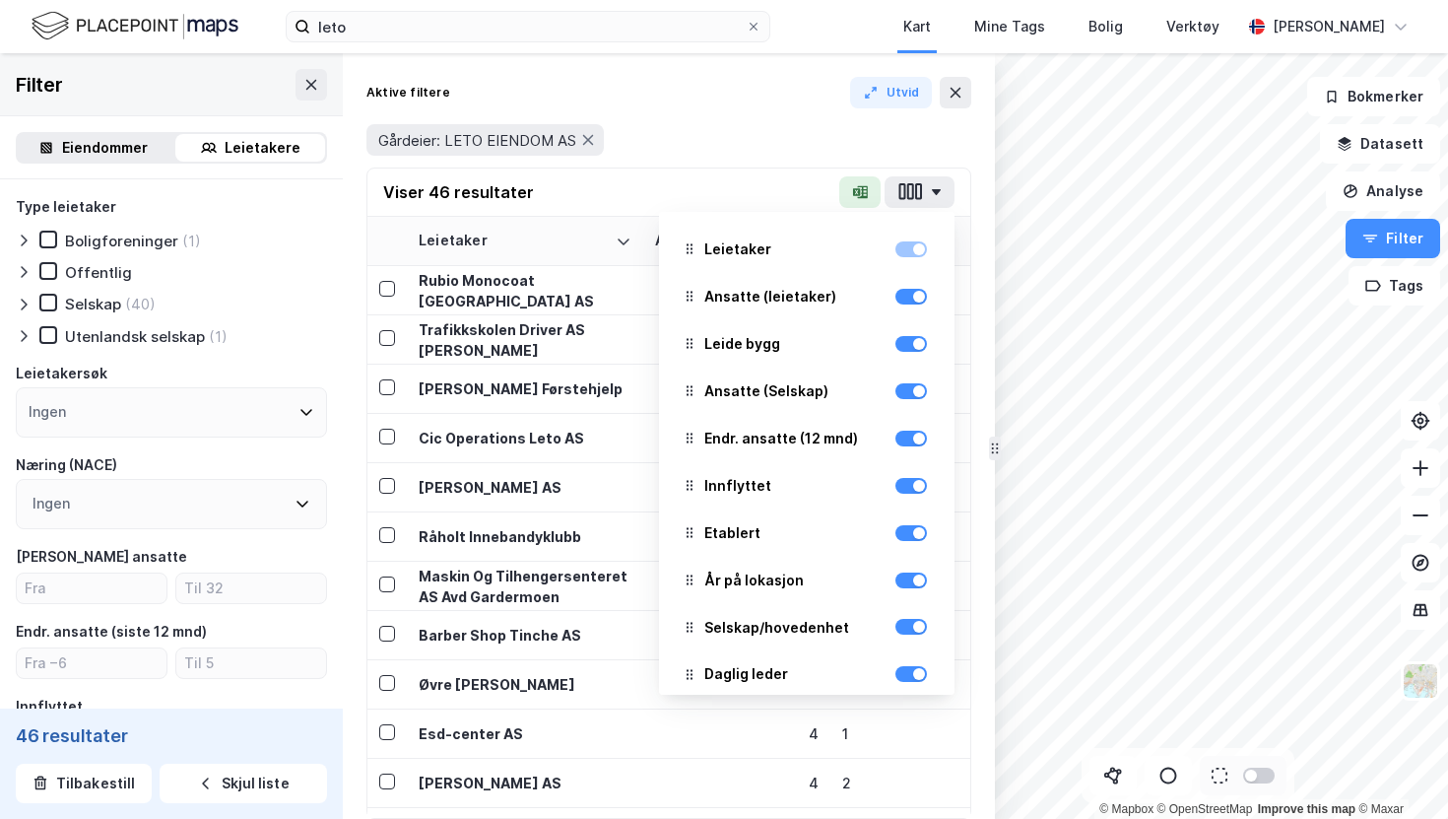
click at [912, 144] on div "Gårdeier: LETO EIENDOM AS" at bounding box center [668, 140] width 605 height 32
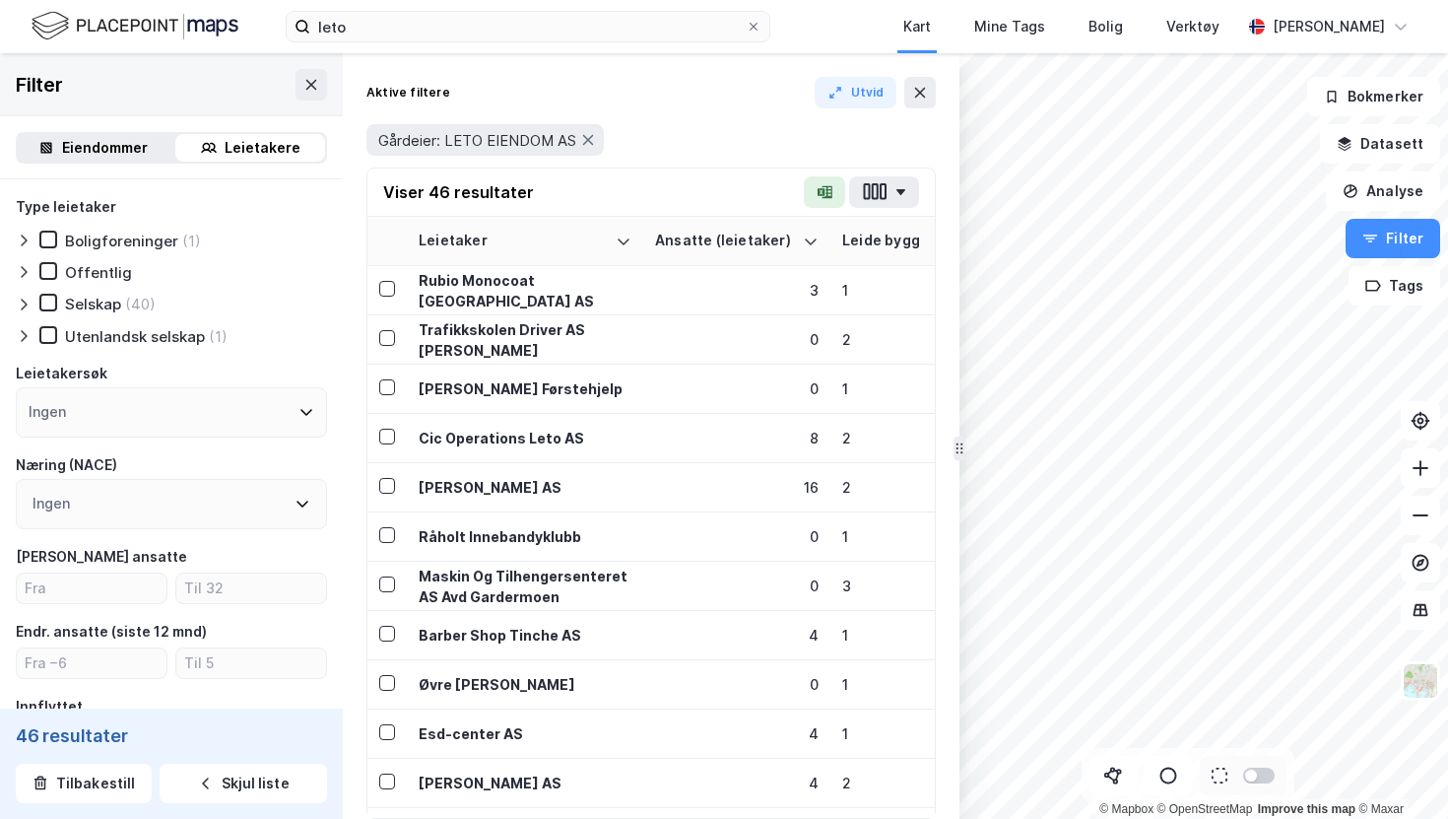
drag, startPoint x: 993, startPoint y: 202, endPoint x: 959, endPoint y: 226, distance: 41.8
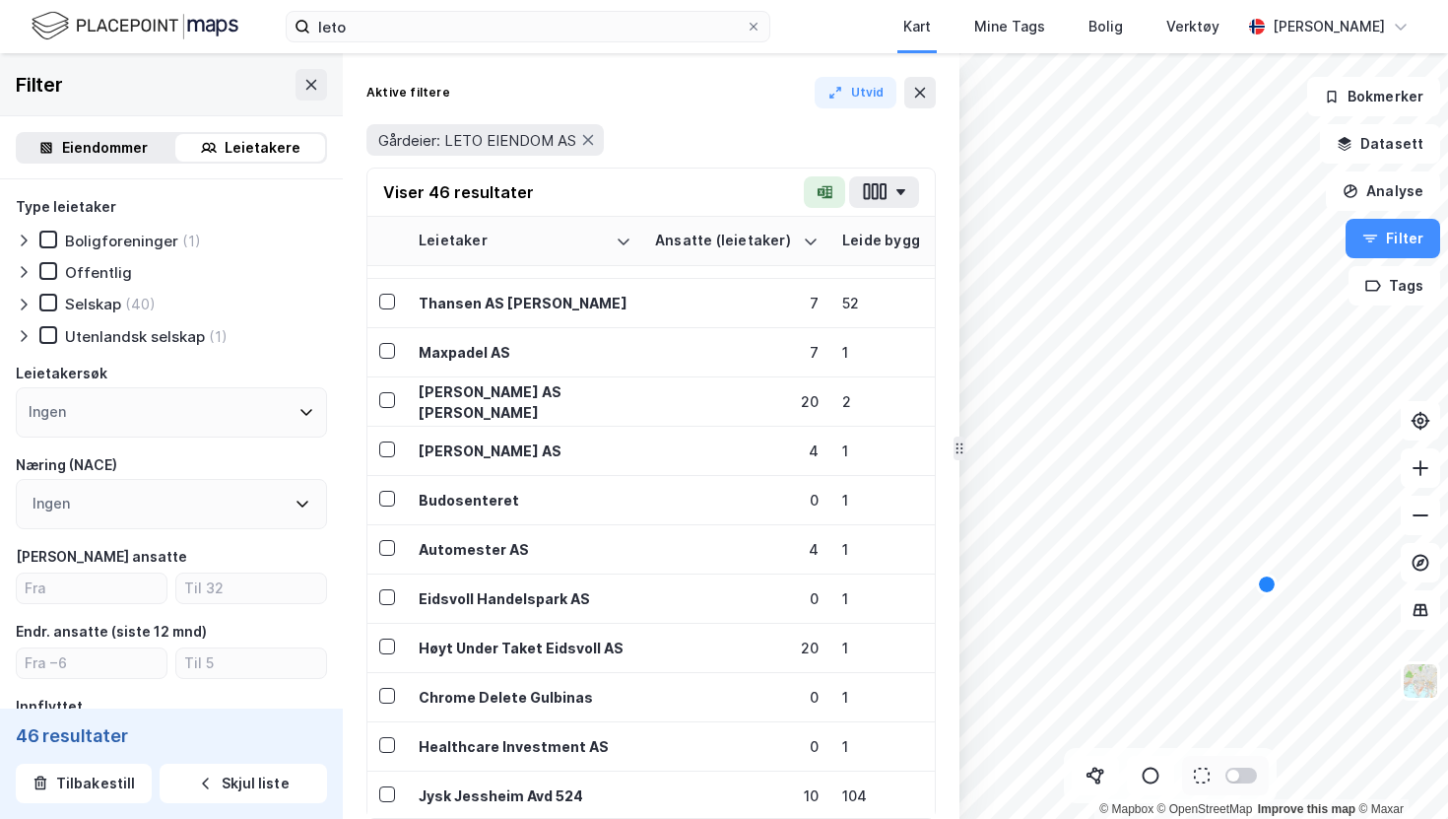
scroll to position [1222, 0]
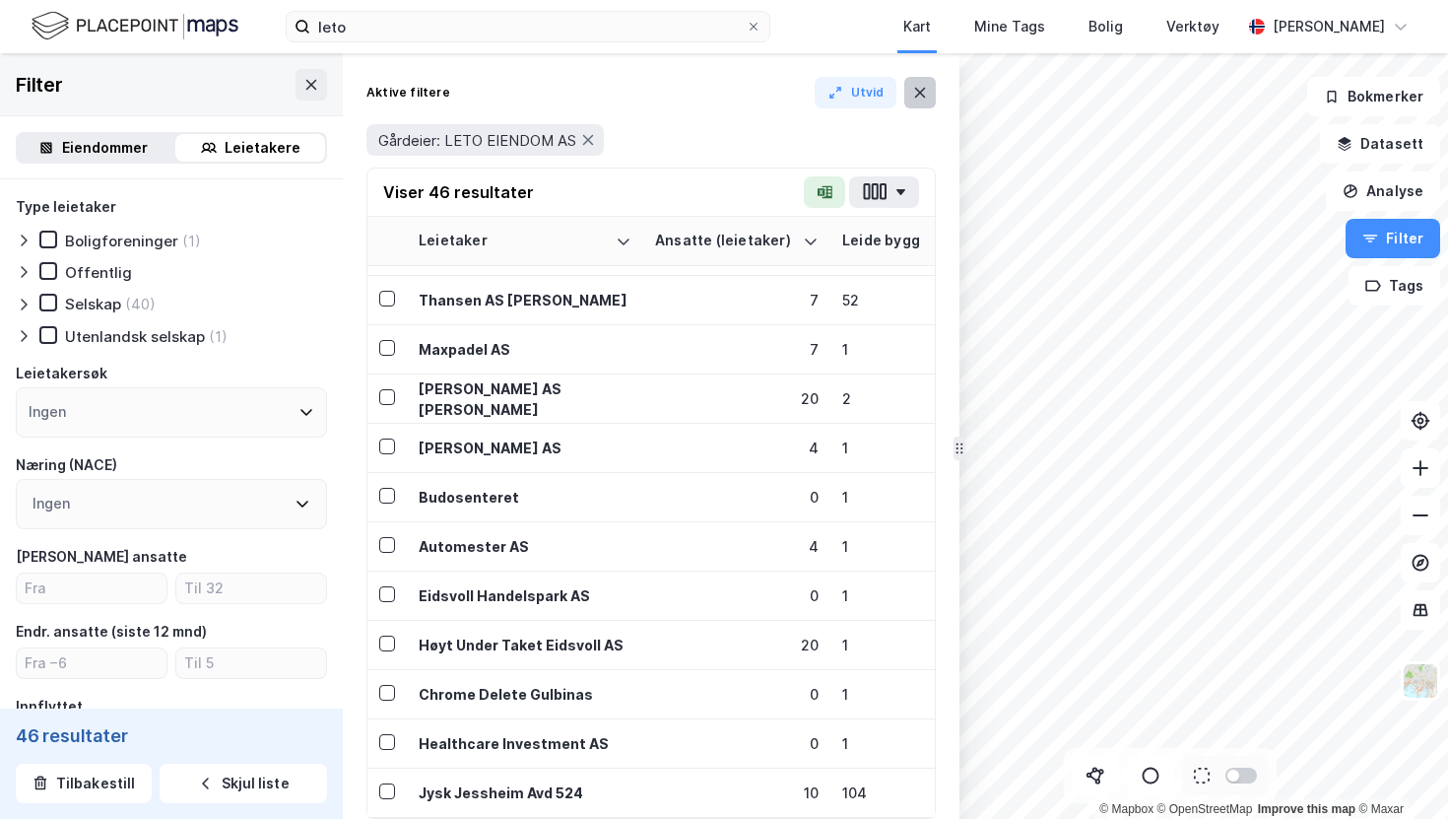
click at [922, 101] on button at bounding box center [920, 93] width 32 height 32
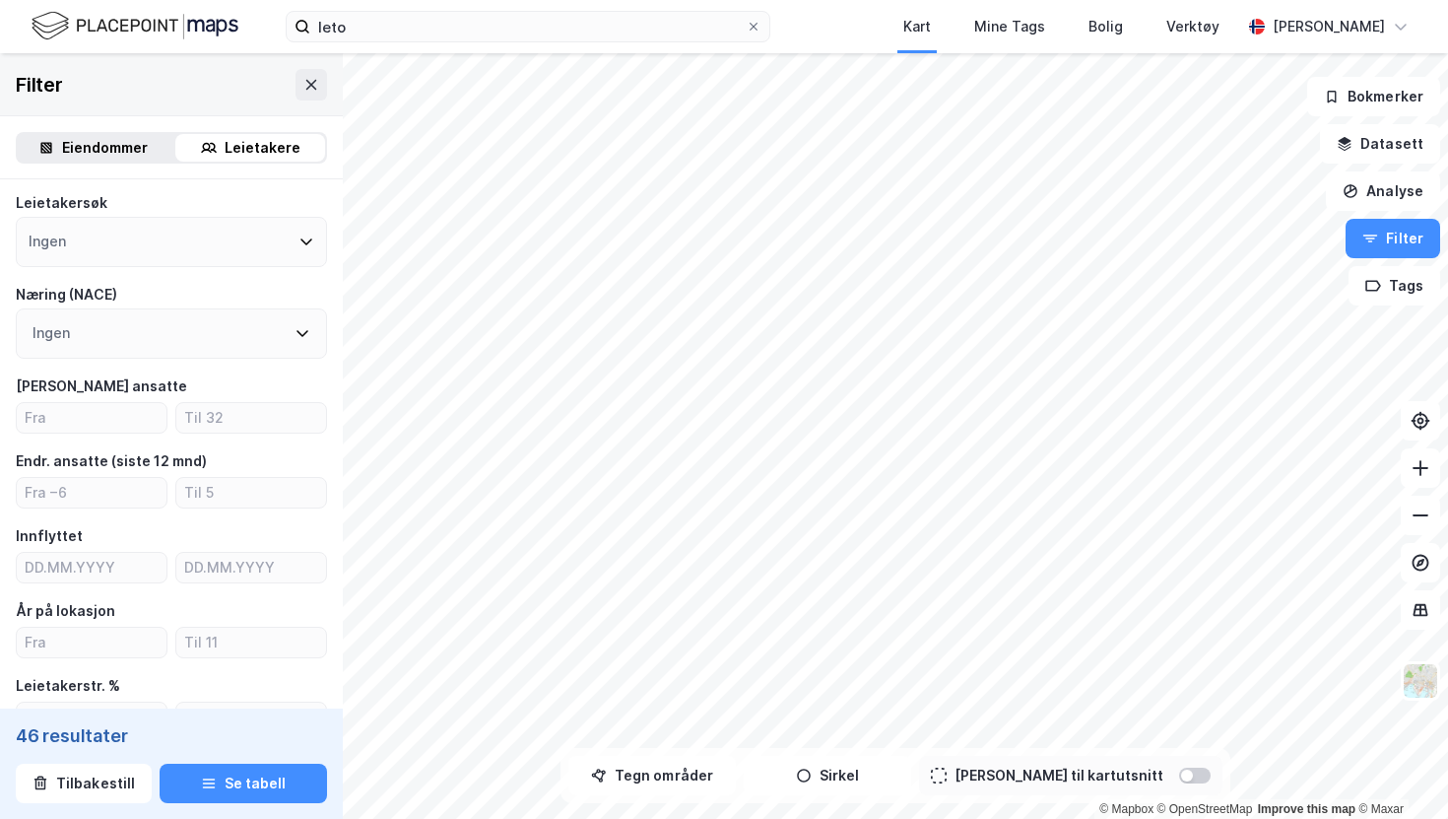
scroll to position [43, 0]
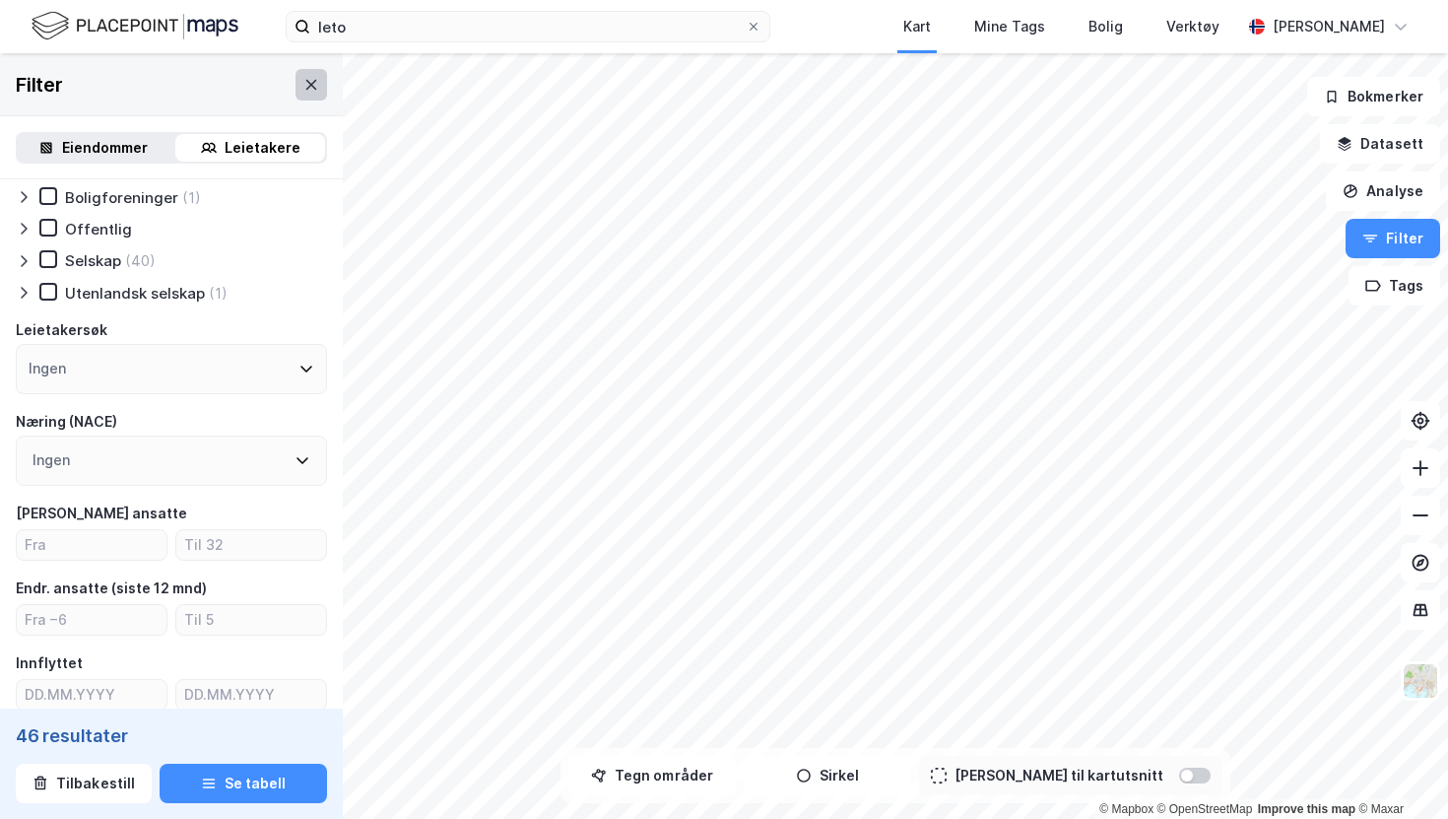
click at [315, 74] on button at bounding box center [312, 85] width 32 height 32
